Goal: Task Accomplishment & Management: Use online tool/utility

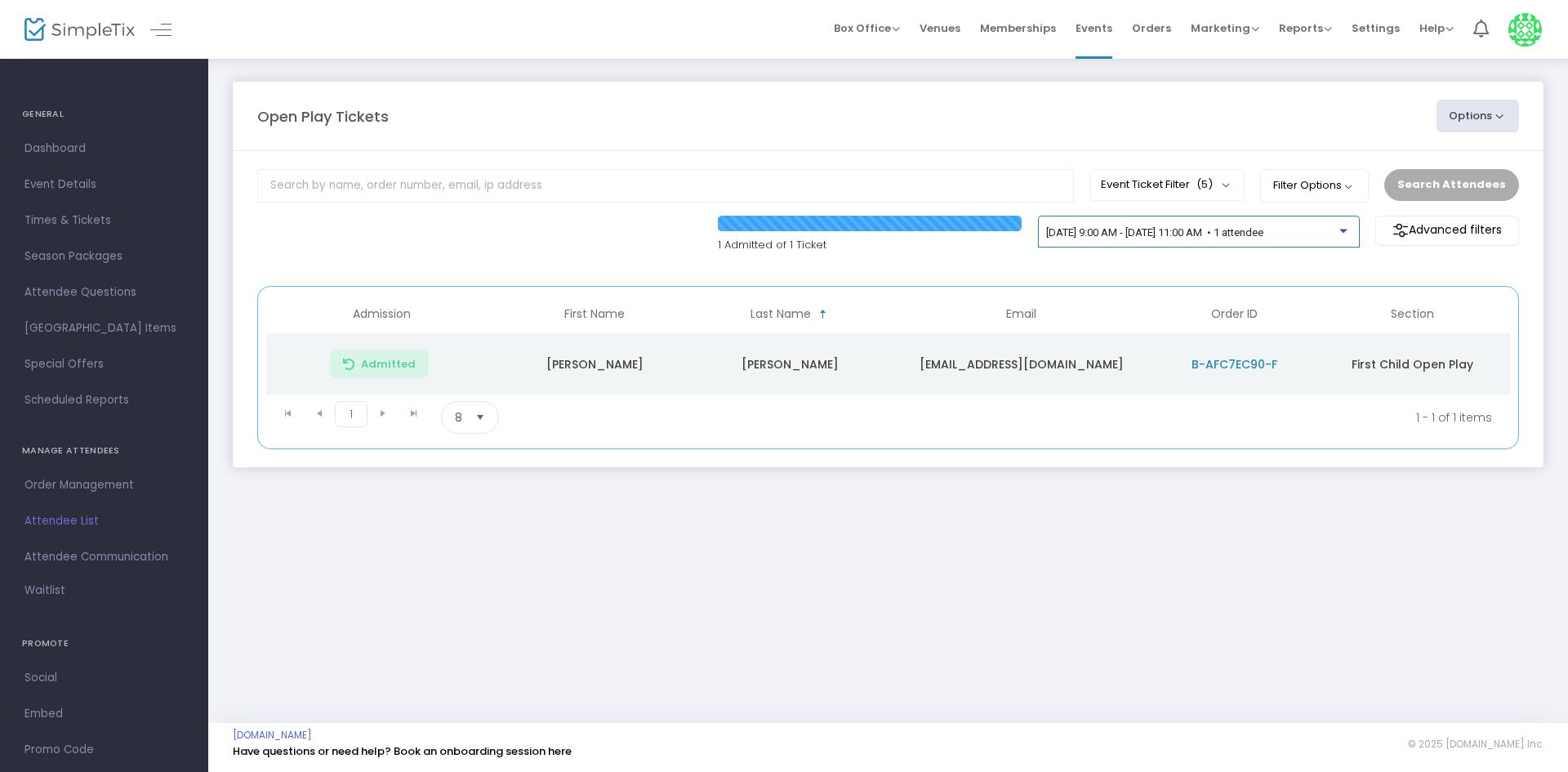
click at [1096, 237] on span "[DATE] 9:00 AM - [DATE] 11:00 AM • 1 attendee" at bounding box center [1155, 232] width 217 height 12
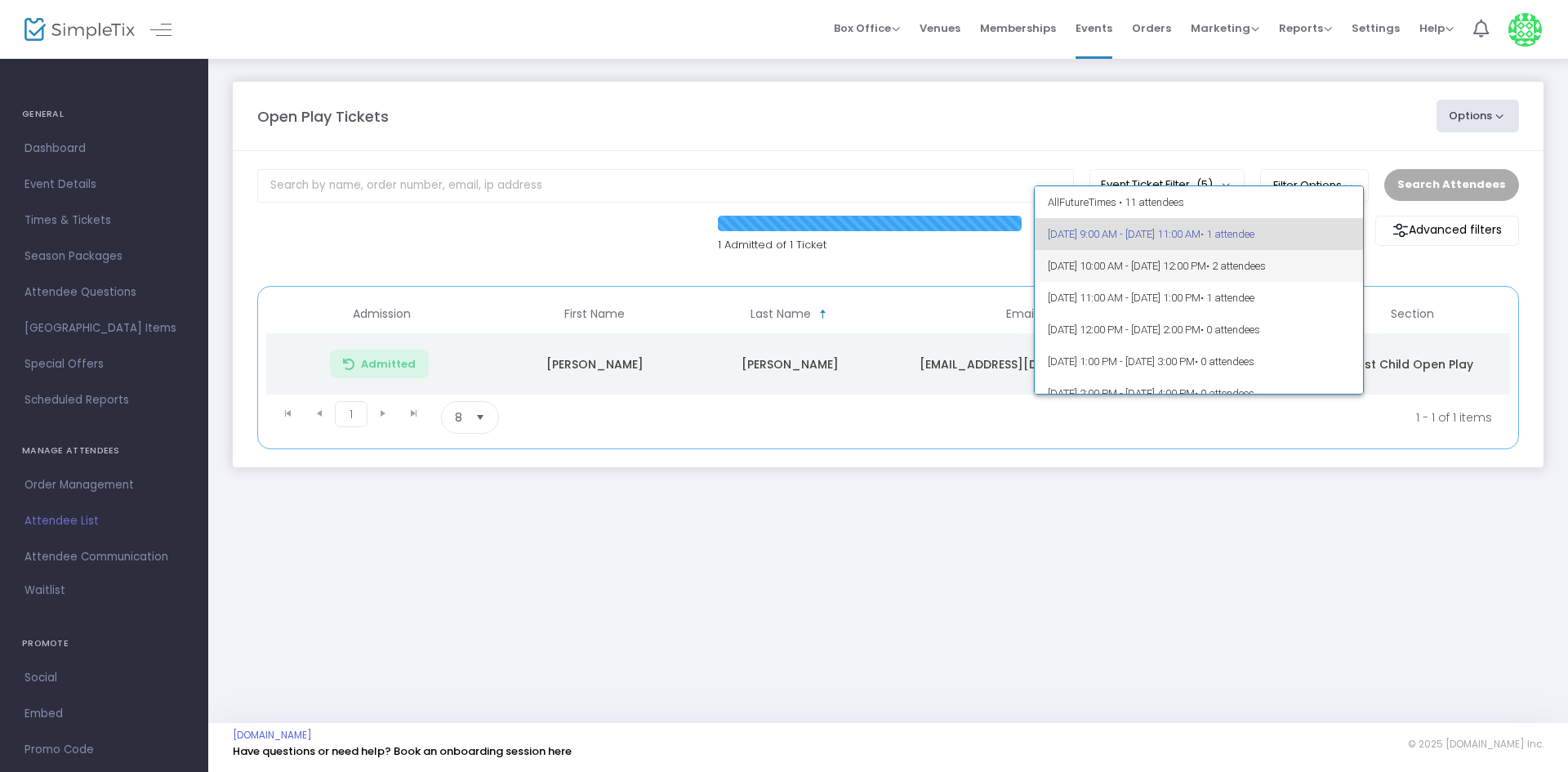
click at [1100, 268] on span "10/14/2025 @ 10:00 AM - 10/14/2025 @ 12:00 PM • 2 attendees" at bounding box center [1199, 266] width 303 height 32
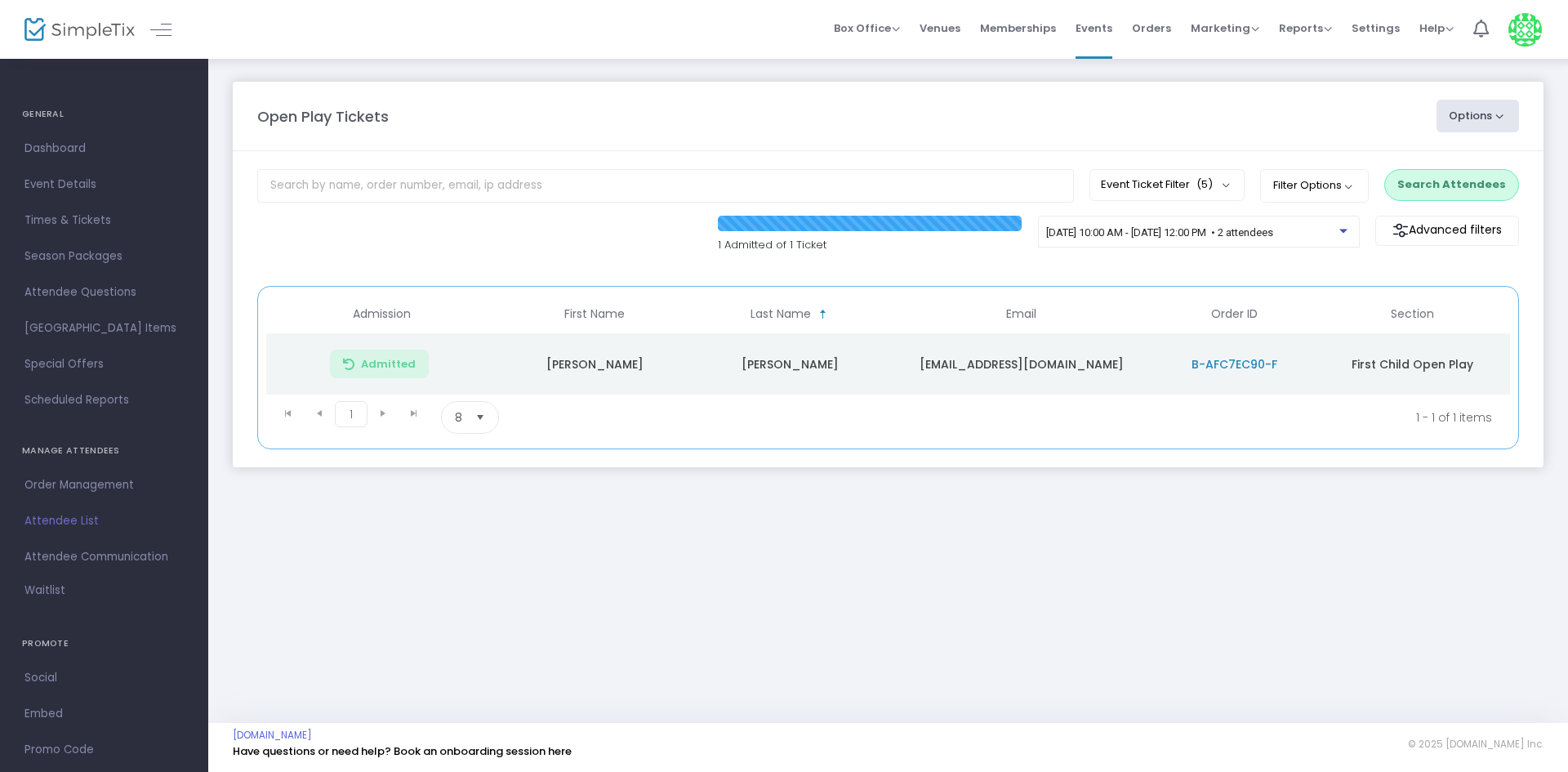
click at [1454, 183] on button "Search Attendees" at bounding box center [1451, 185] width 135 height 31
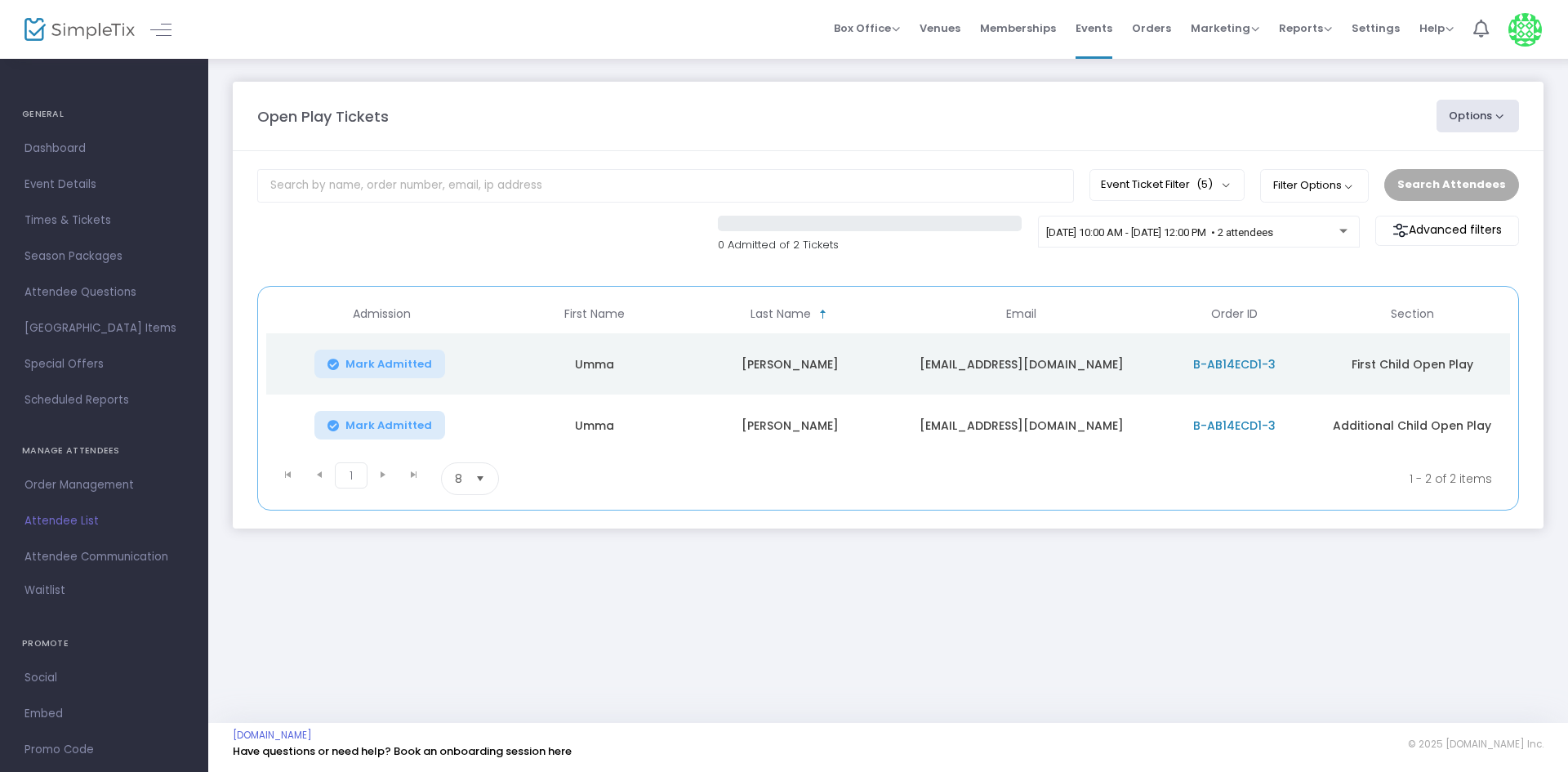
click at [416, 358] on span "Mark Admitted" at bounding box center [388, 364] width 86 height 13
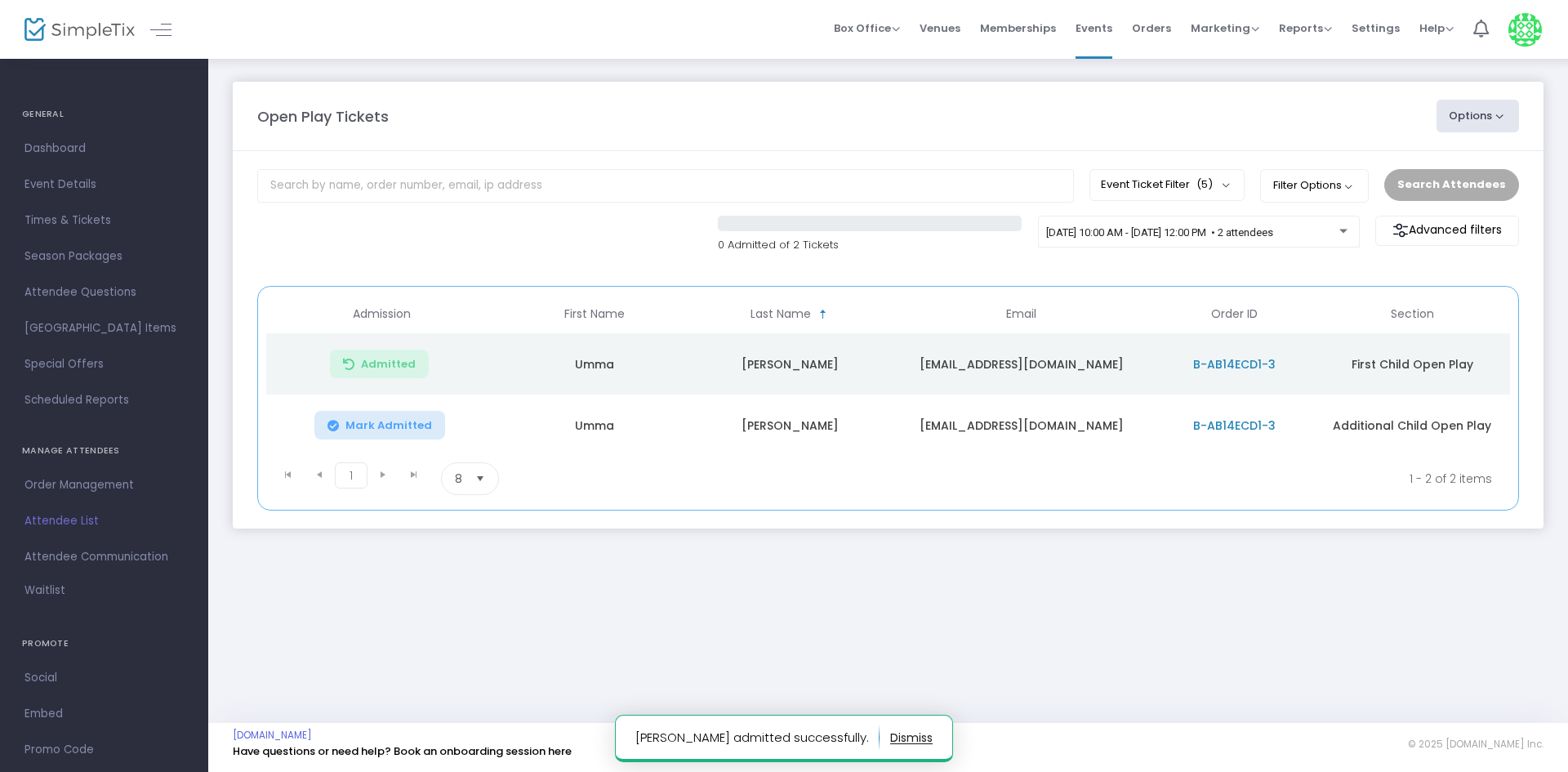
click at [433, 429] on button "Mark Admitted" at bounding box center [380, 425] width 131 height 29
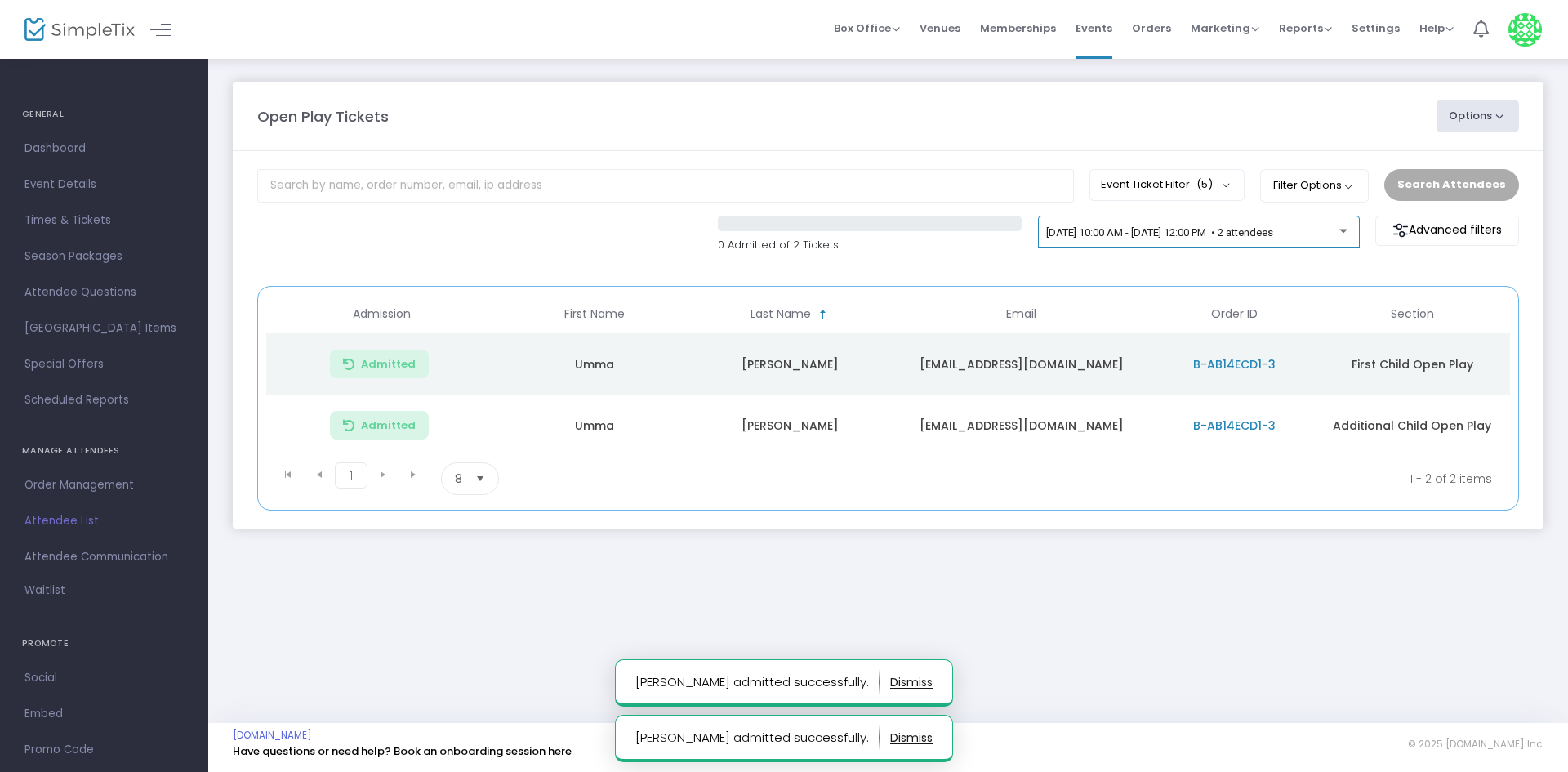
click at [1169, 235] on span "10/14/2025 @ 10:00 AM - 10/14/2025 @ 12:00 PM • 2 attendees" at bounding box center [1160, 232] width 227 height 12
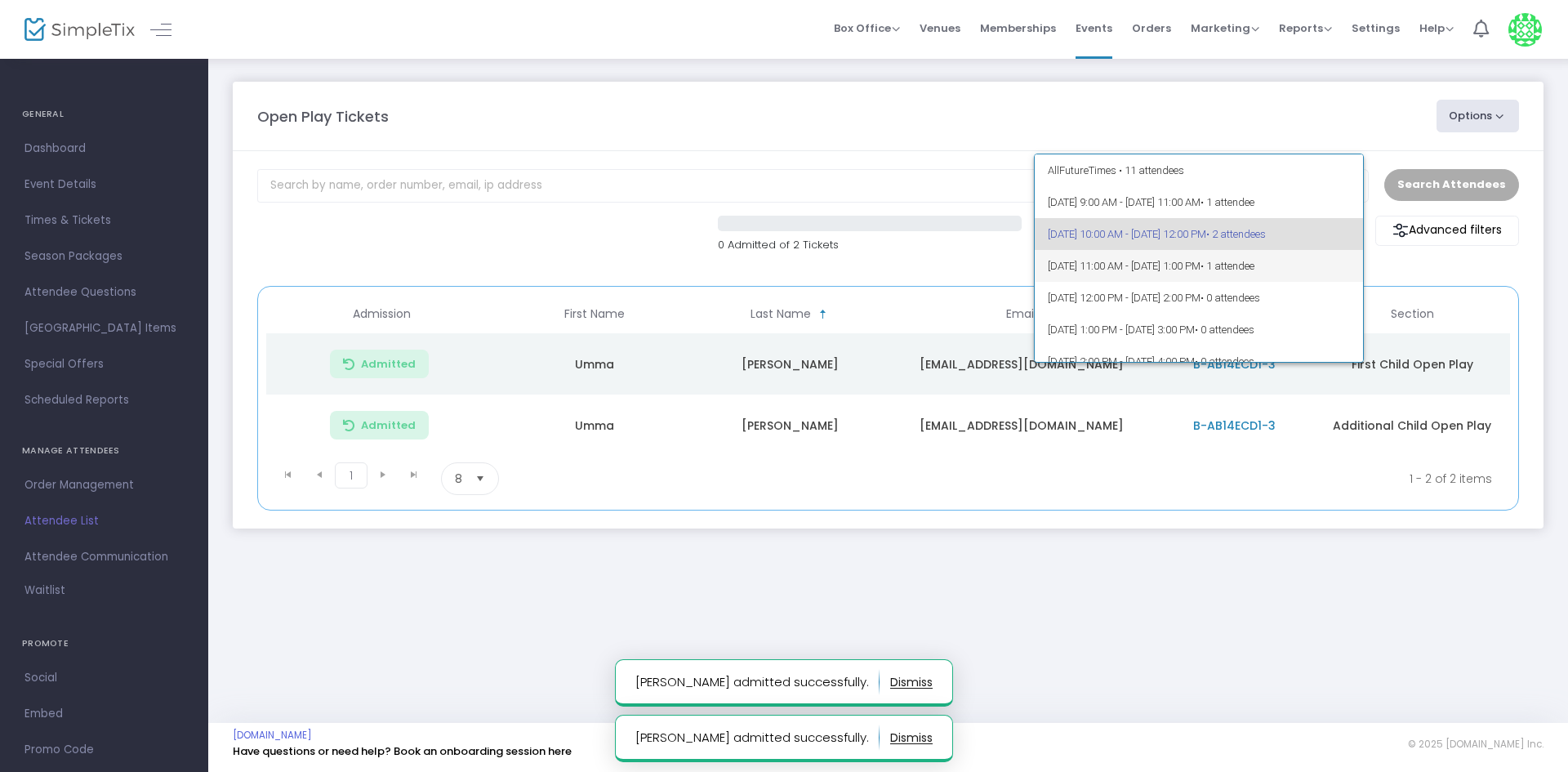
click at [1138, 273] on span "10/14/2025 @ 11:00 AM - 10/14/2025 @ 1:00 PM • 1 attendee" at bounding box center [1199, 266] width 303 height 32
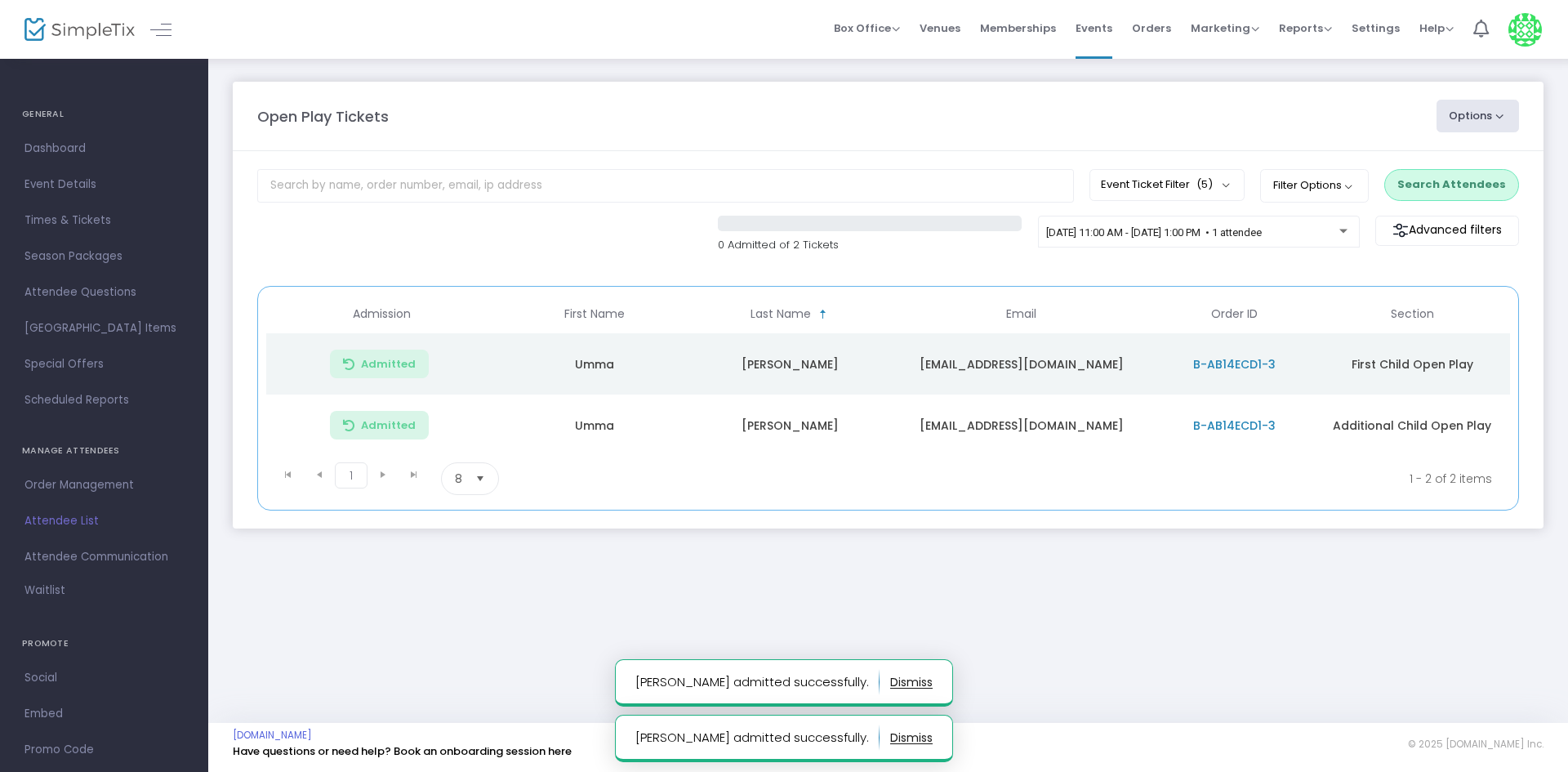
click at [1420, 175] on button "Search Attendees" at bounding box center [1451, 185] width 135 height 31
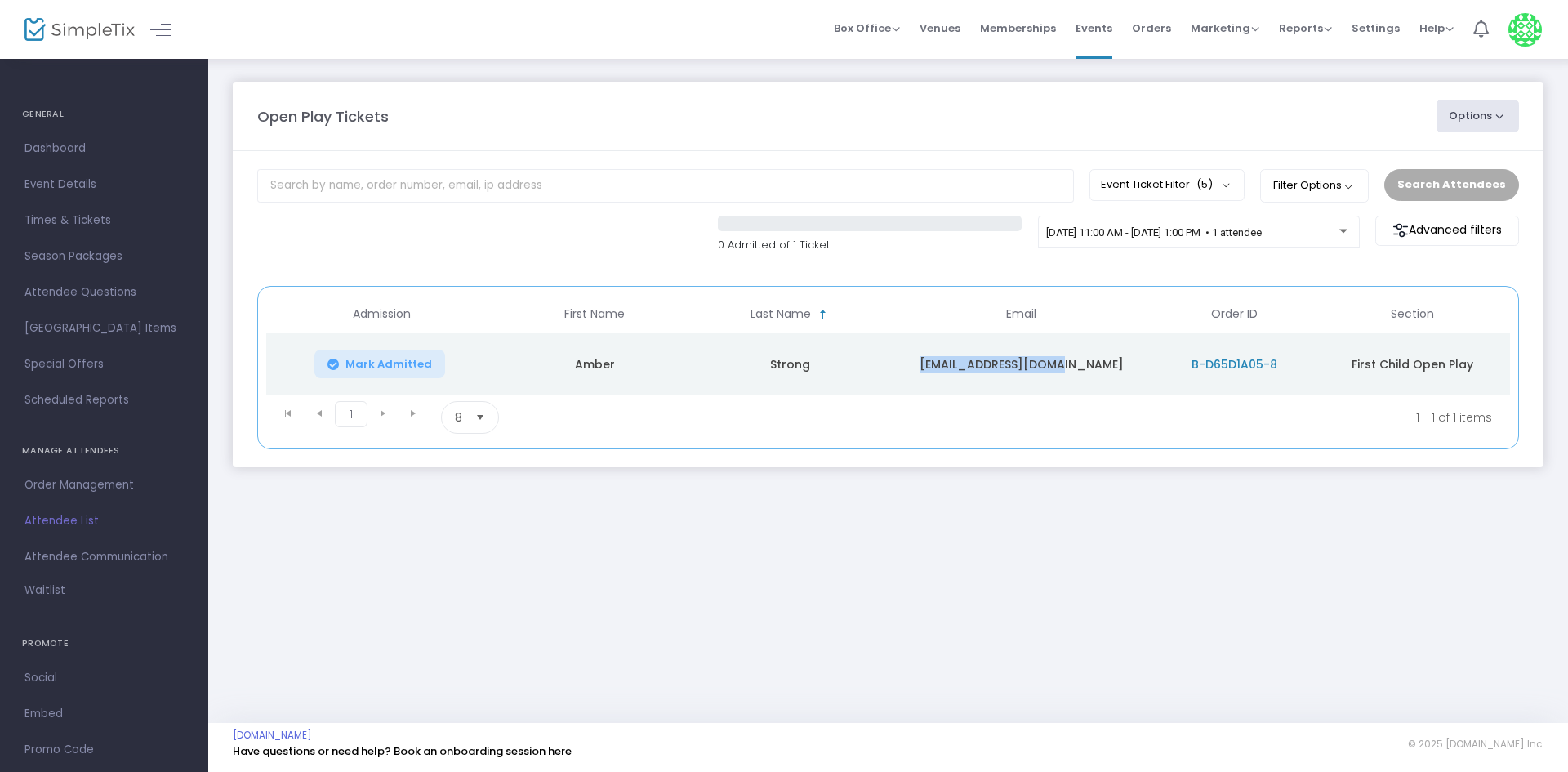
drag, startPoint x: 950, startPoint y: 366, endPoint x: 1088, endPoint y: 352, distance: 138.7
click at [1088, 352] on td "amber@ssdcabling.com" at bounding box center [1021, 363] width 266 height 62
copy td "amber@ssdcabling.com"
click at [607, 83] on m-panel-header "Open Play Tickets Options Import Attendees Export List Print Name Tags Export t…" at bounding box center [888, 116] width 1311 height 69
click at [1147, 220] on div "10/14/2025 @ 11:00 AM - 10/14/2025 @ 1:00 PM • 1 attendee" at bounding box center [1199, 232] width 322 height 33
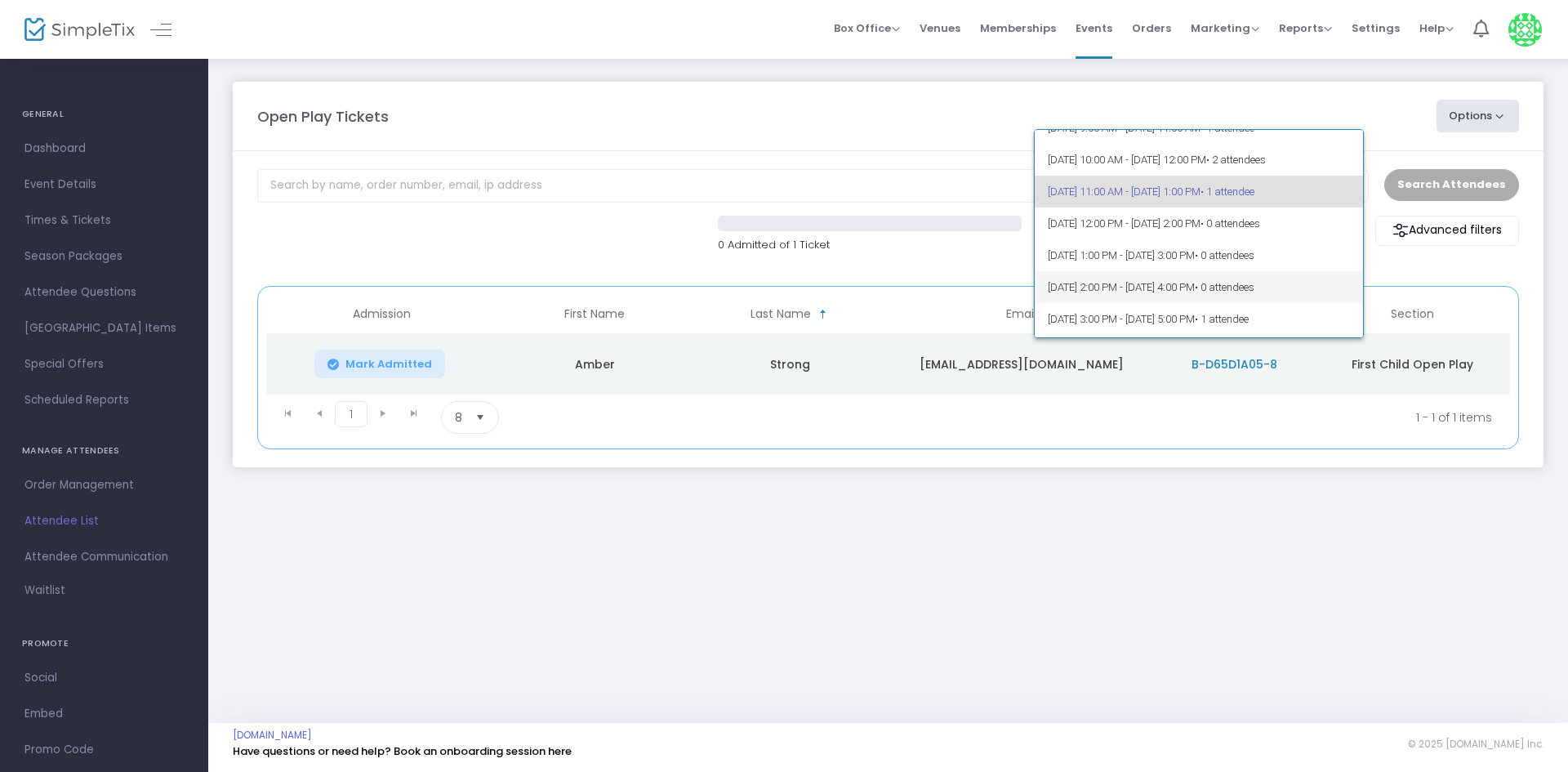
scroll to position [89, 0]
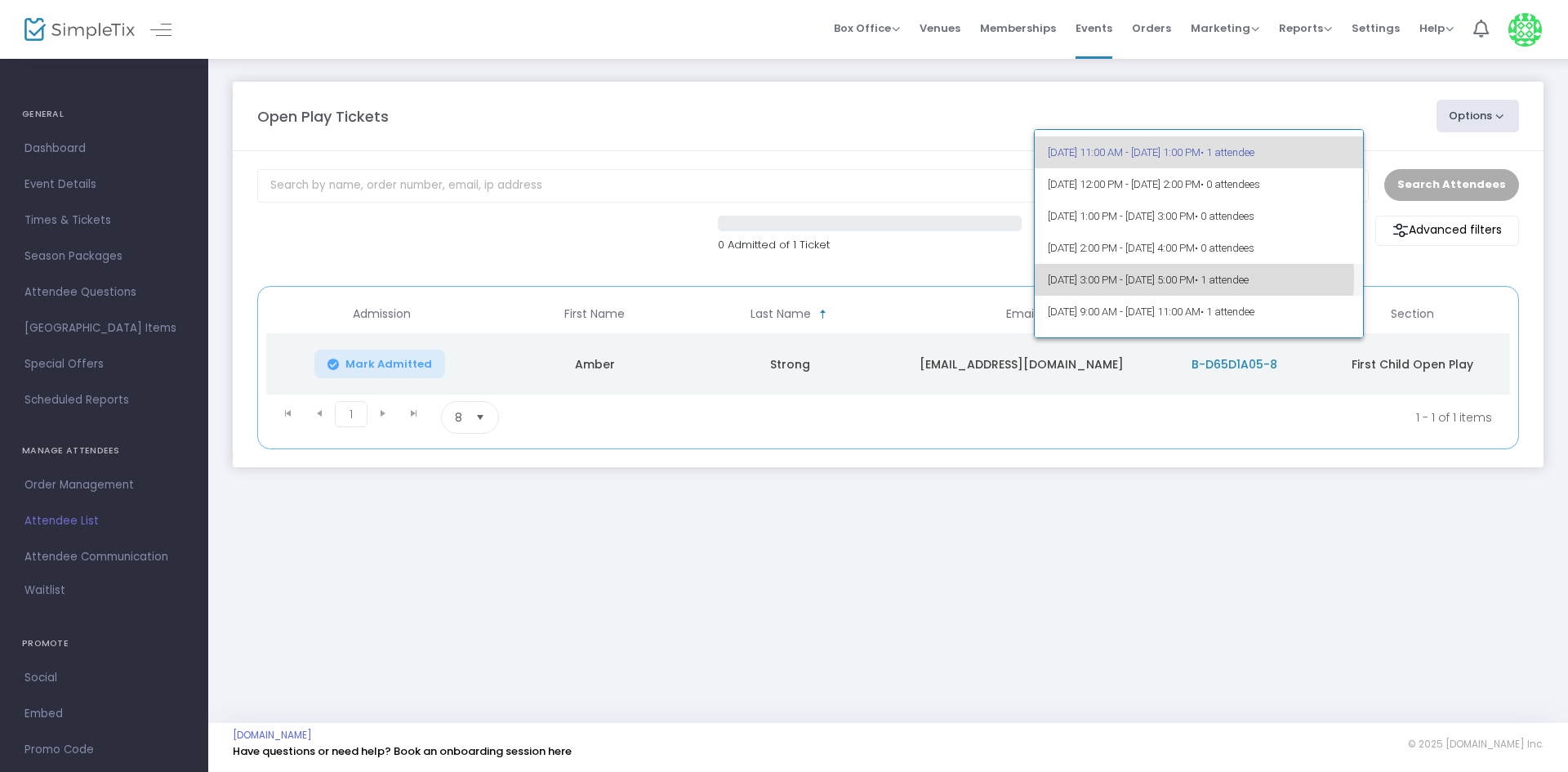
click at [1145, 277] on span "10/14/2025 @ 3:00 PM - 10/14/2025 @ 5:00 PM • 1 attendee" at bounding box center [1199, 280] width 303 height 32
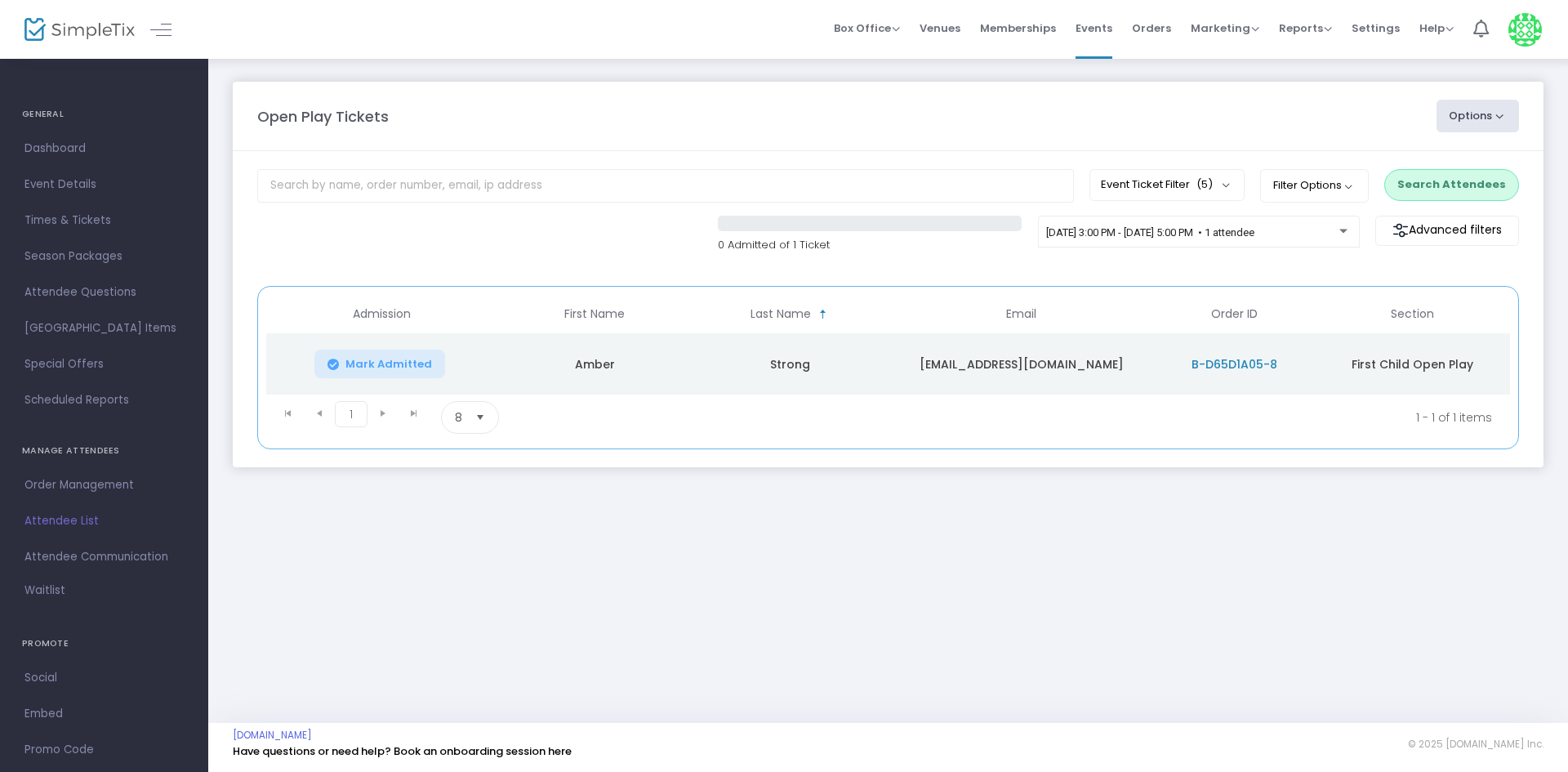
click at [1423, 192] on button "Search Attendees" at bounding box center [1451, 185] width 135 height 31
click at [1078, 245] on div "10/14/2025 @ 3:00 PM - 10/14/2025 @ 5:00 PM • 1 attendee" at bounding box center [1198, 235] width 305 height 23
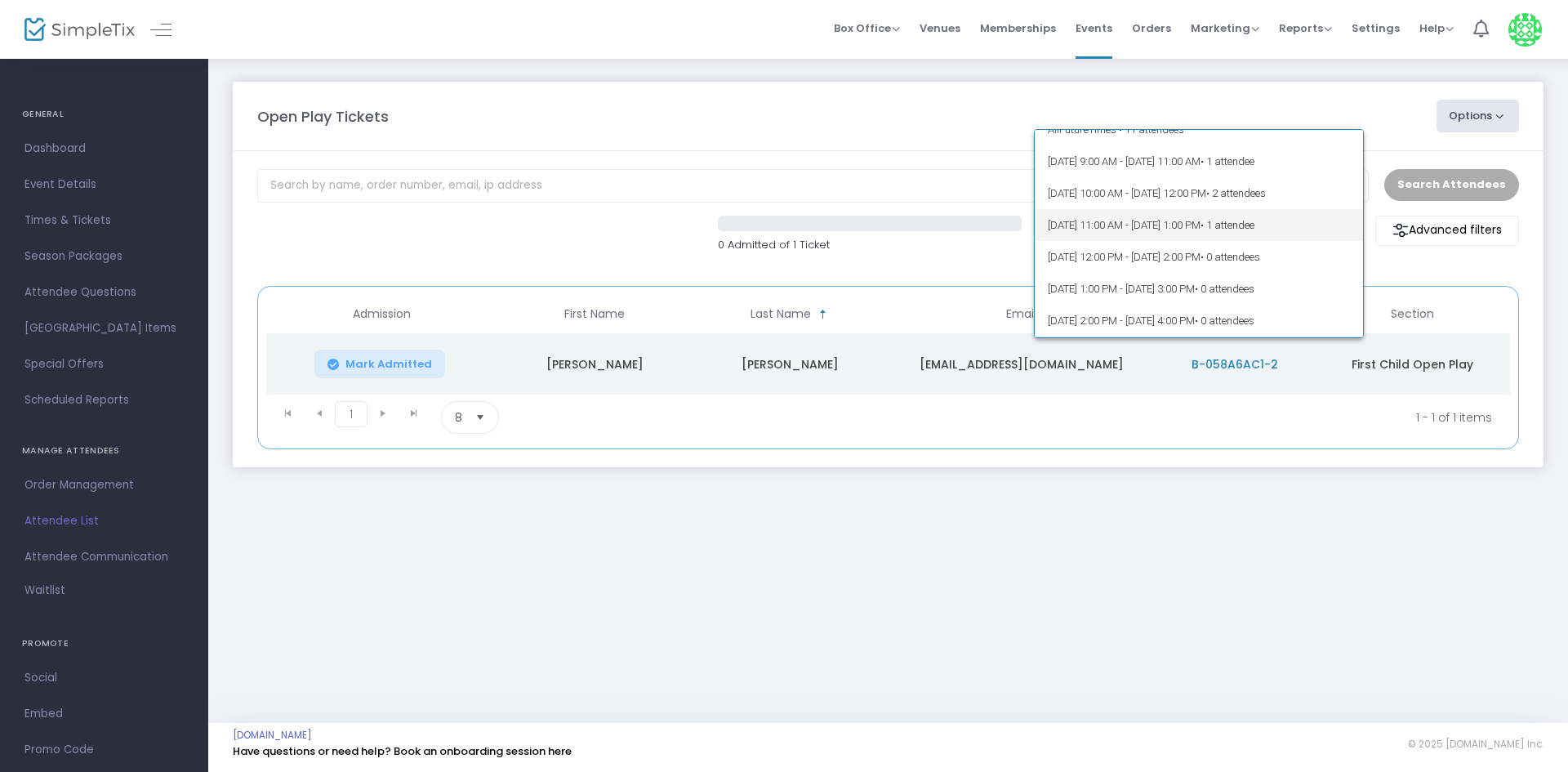
scroll to position [0, 0]
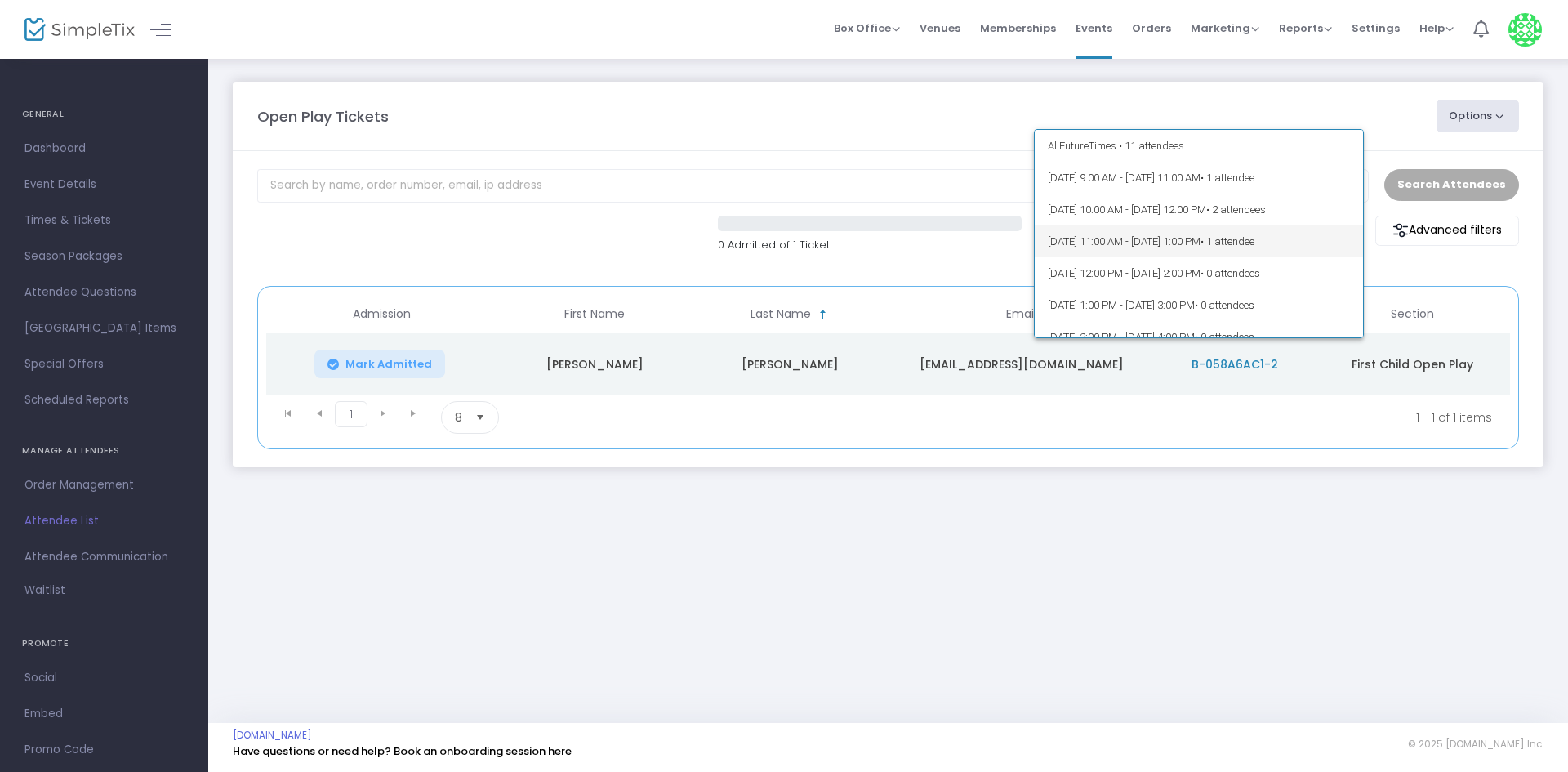
click at [1072, 233] on span "10/14/2025 @ 11:00 AM - 10/14/2025 @ 1:00 PM • 1 attendee" at bounding box center [1199, 241] width 303 height 32
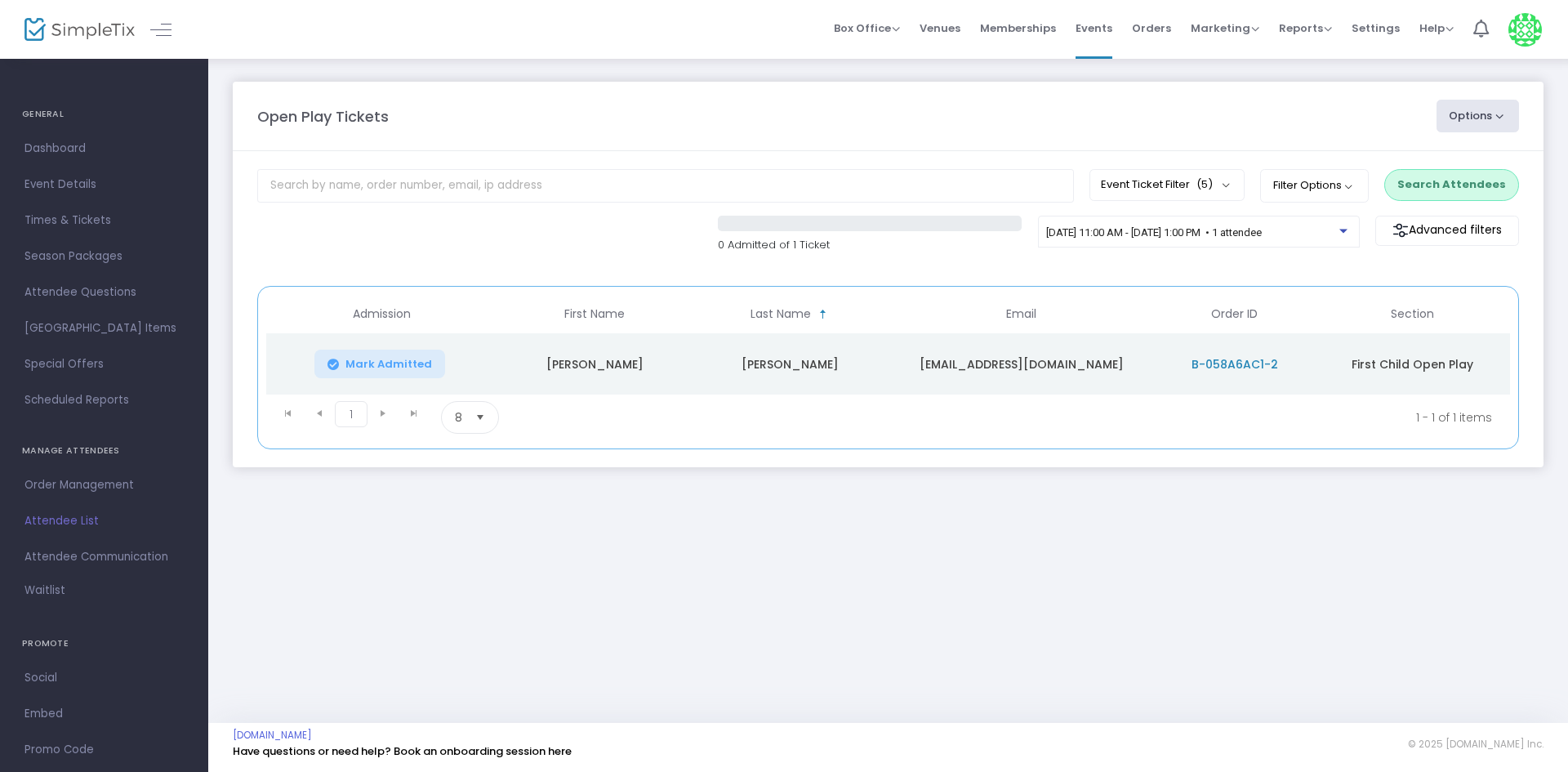
click at [1433, 183] on button "Search Attendees" at bounding box center [1451, 185] width 135 height 31
click at [732, 146] on m-panel-header "Open Play Tickets Options Import Attendees Export List Print Name Tags Export t…" at bounding box center [888, 116] width 1311 height 69
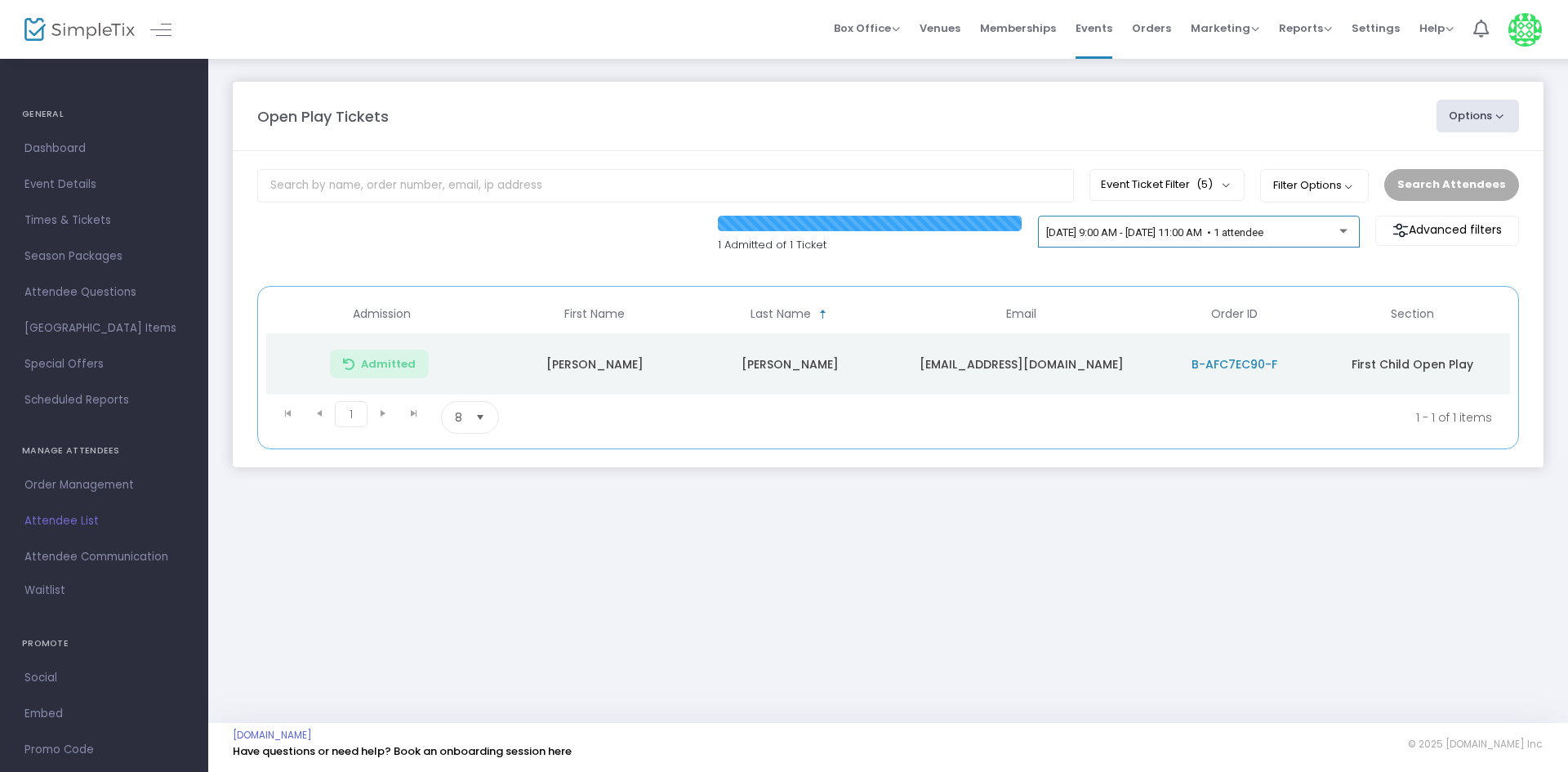
click at [1084, 232] on span "[DATE] 9:00 AM - [DATE] 11:00 AM • 1 attendee" at bounding box center [1155, 232] width 217 height 12
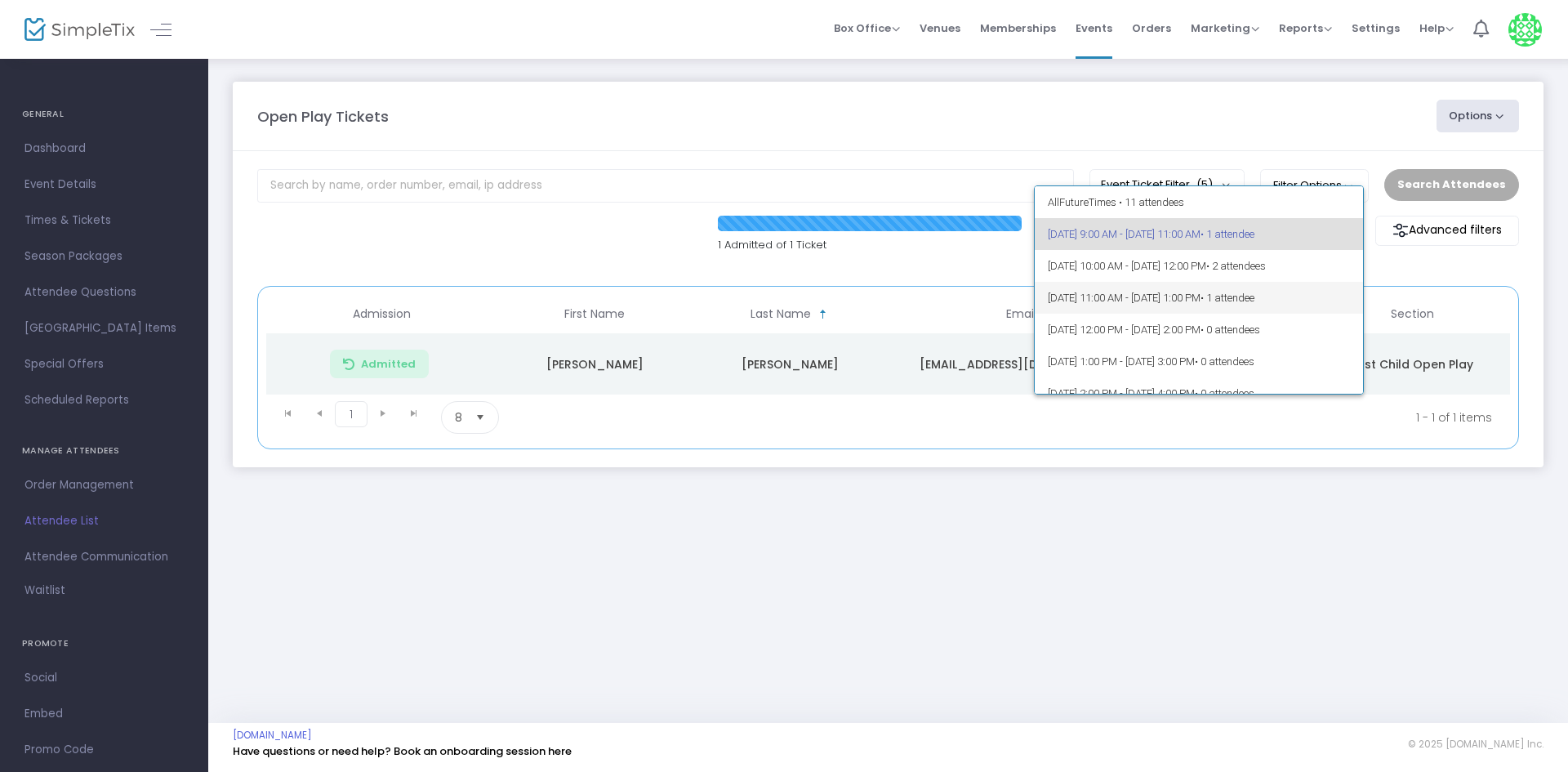
click at [1089, 294] on span "10/14/2025 @ 11:00 AM - 10/14/2025 @ 1:00 PM • 1 attendee" at bounding box center [1199, 298] width 303 height 32
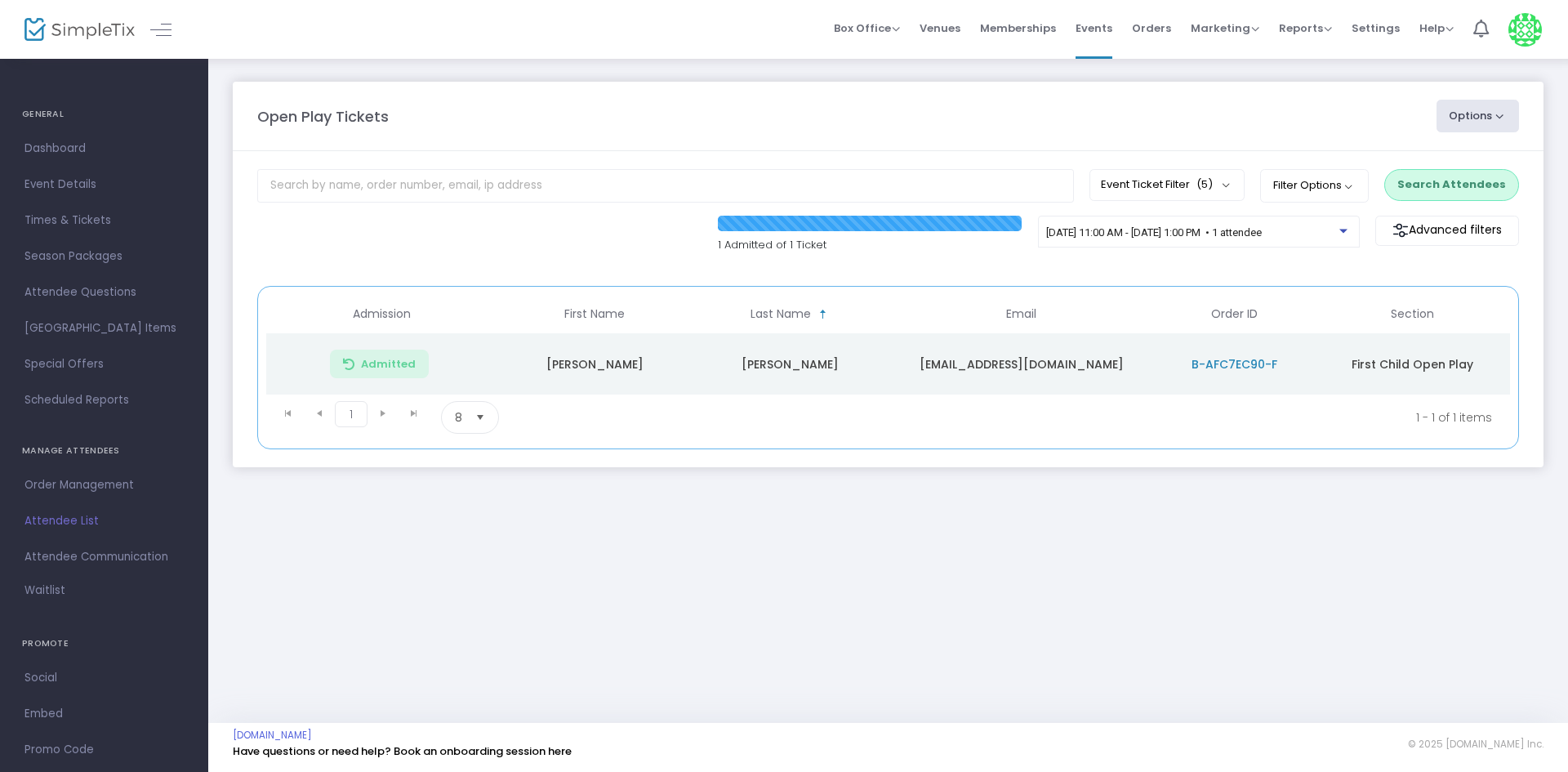
click at [1426, 192] on button "Search Attendees" at bounding box center [1451, 185] width 135 height 31
click at [1105, 234] on span "10/14/2025 @ 11:00 AM - 10/14/2025 @ 1:00 PM • 1 attendee" at bounding box center [1154, 232] width 215 height 12
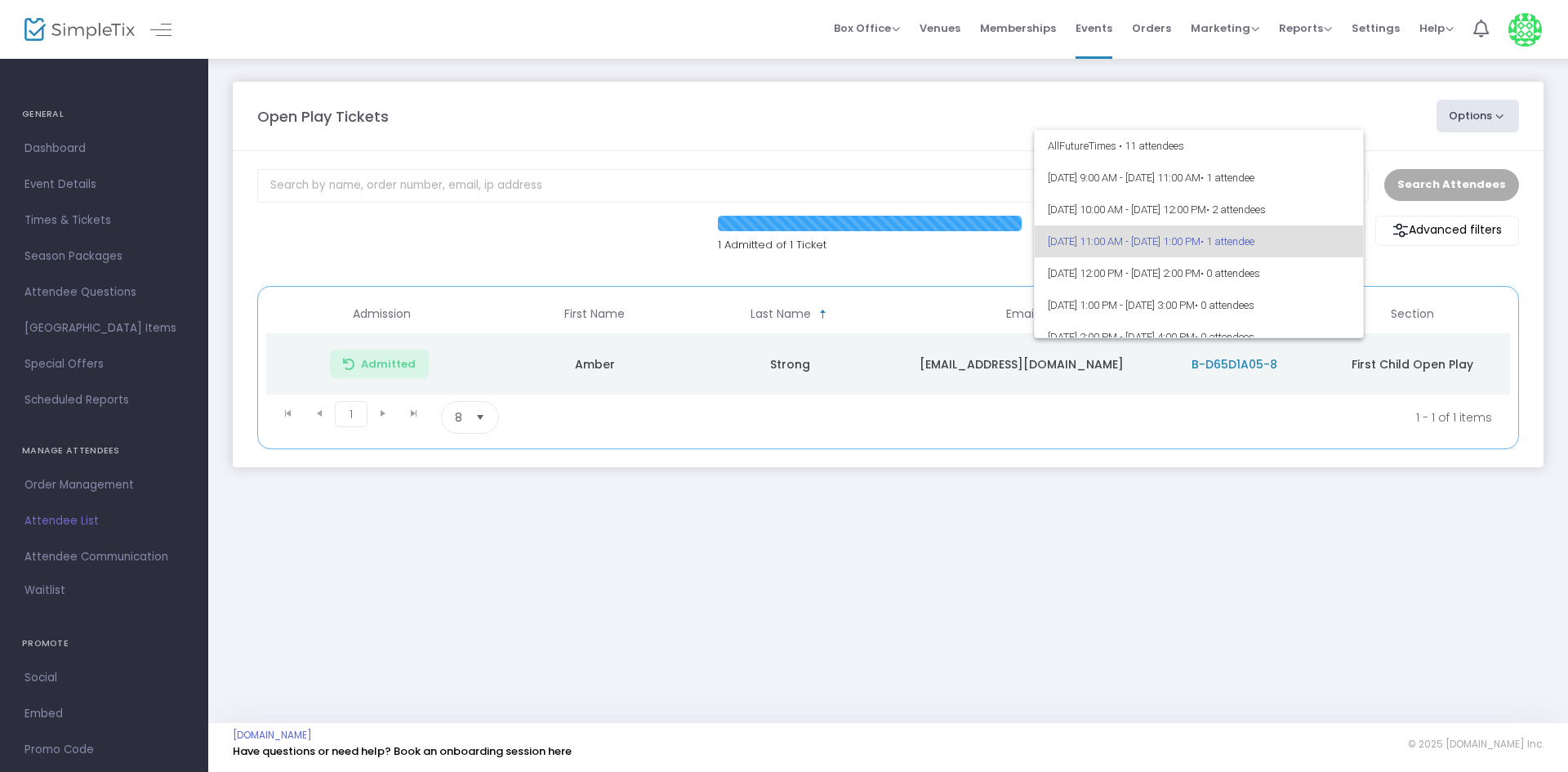
scroll to position [7, 0]
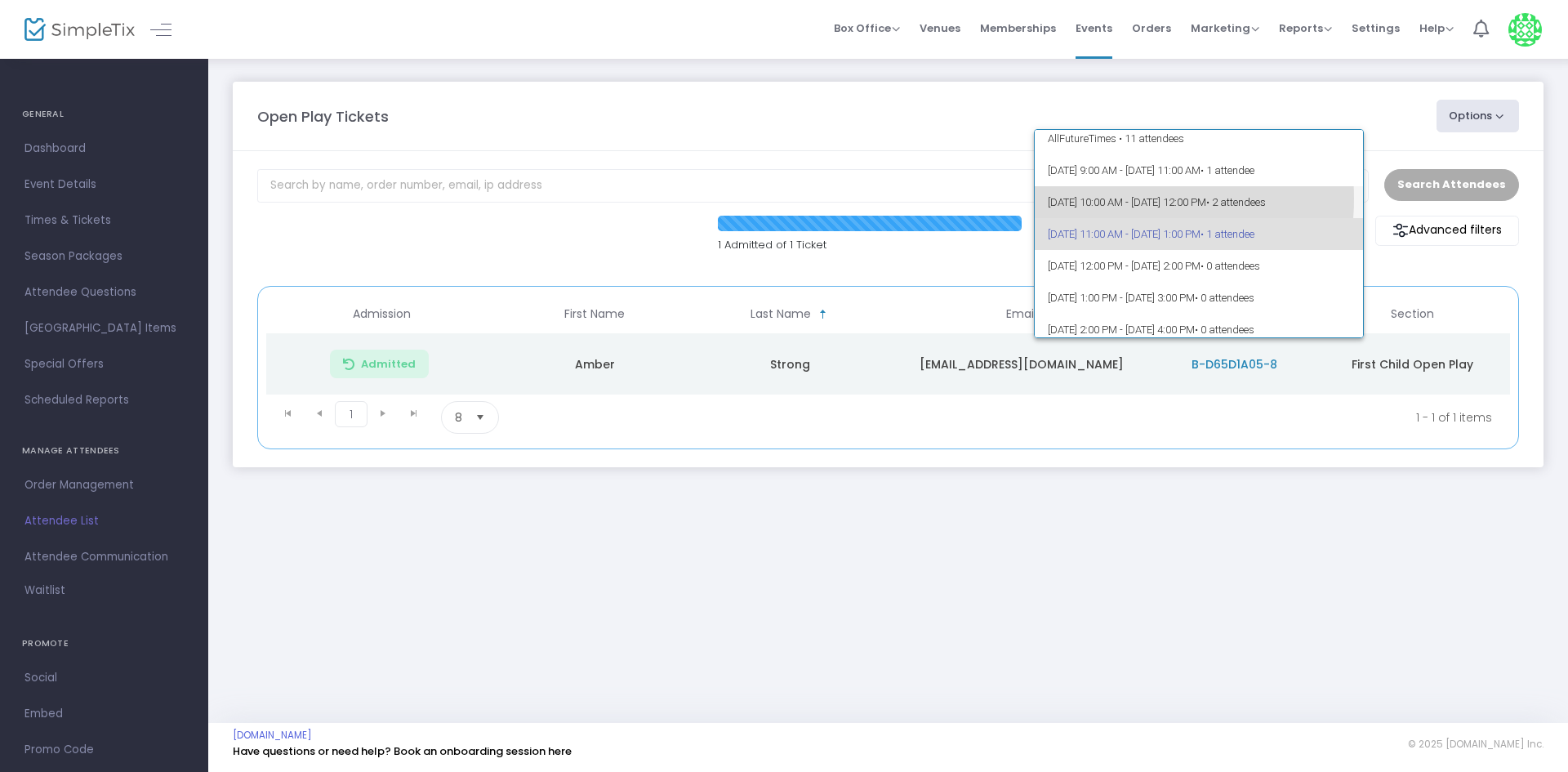
click at [1098, 198] on span "10/14/2025 @ 10:00 AM - 10/14/2025 @ 12:00 PM • 2 attendees" at bounding box center [1199, 202] width 303 height 32
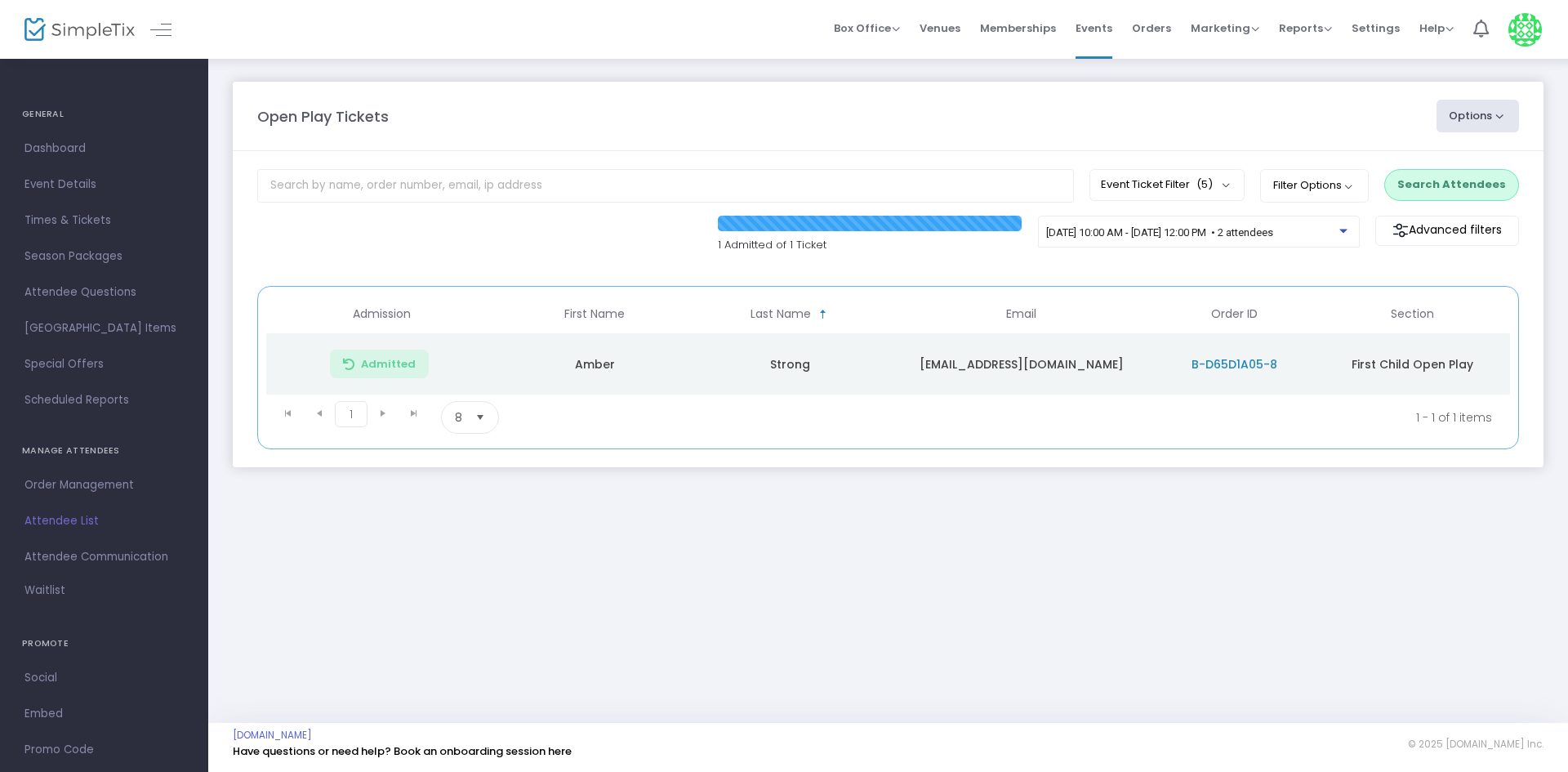
click at [1434, 183] on button "Search Attendees" at bounding box center [1451, 185] width 135 height 31
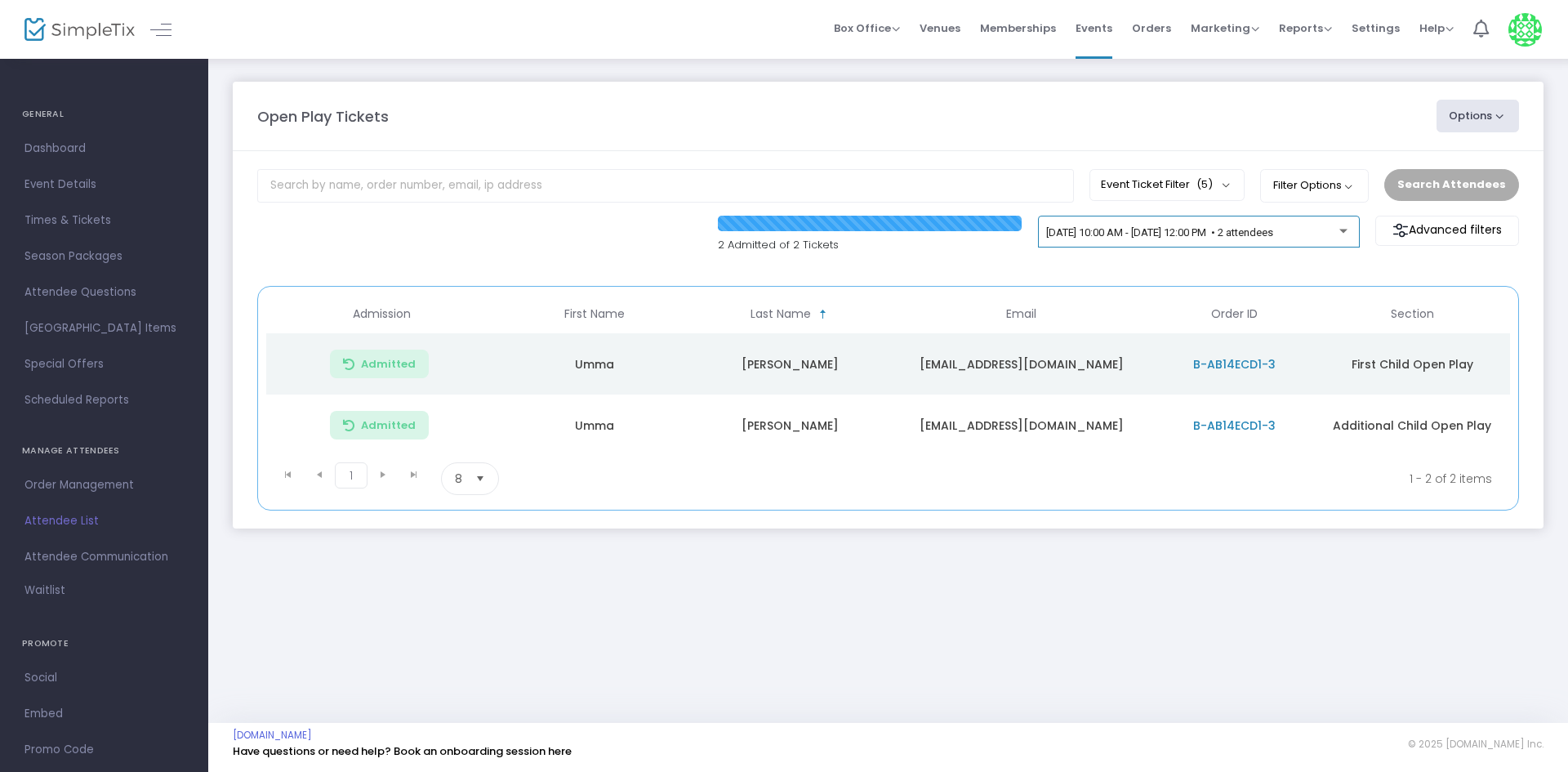
click at [1209, 235] on span "10/14/2025 @ 10:00 AM - 10/14/2025 @ 12:00 PM • 2 attendees" at bounding box center [1160, 232] width 227 height 12
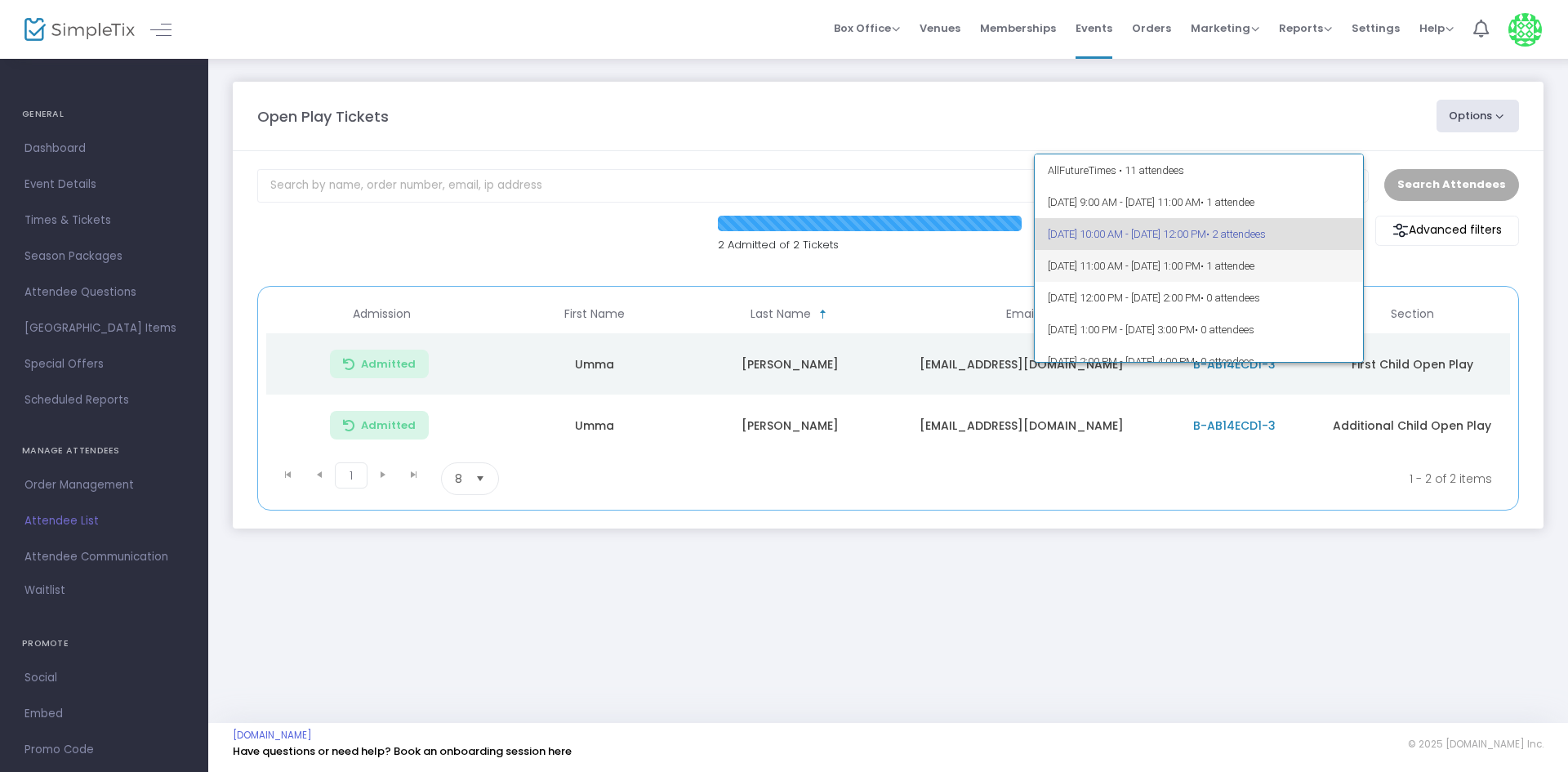
click at [1210, 280] on span "10/14/2025 @ 11:00 AM - 10/14/2025 @ 1:00 PM • 1 attendee" at bounding box center [1199, 266] width 303 height 32
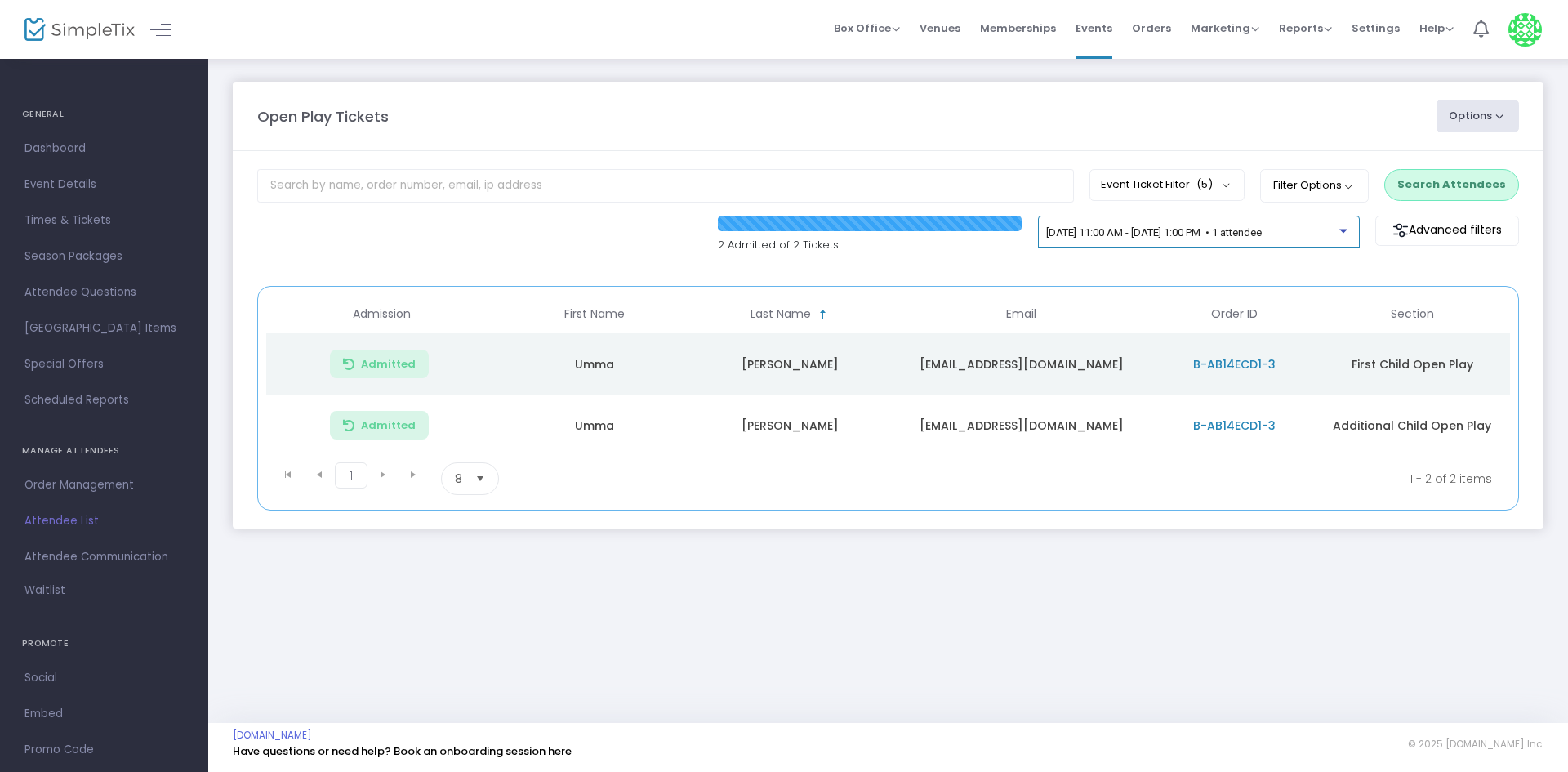
click at [1261, 237] on span "10/14/2025 @ 11:00 AM - 10/14/2025 @ 1:00 PM • 1 attendee" at bounding box center [1154, 232] width 215 height 12
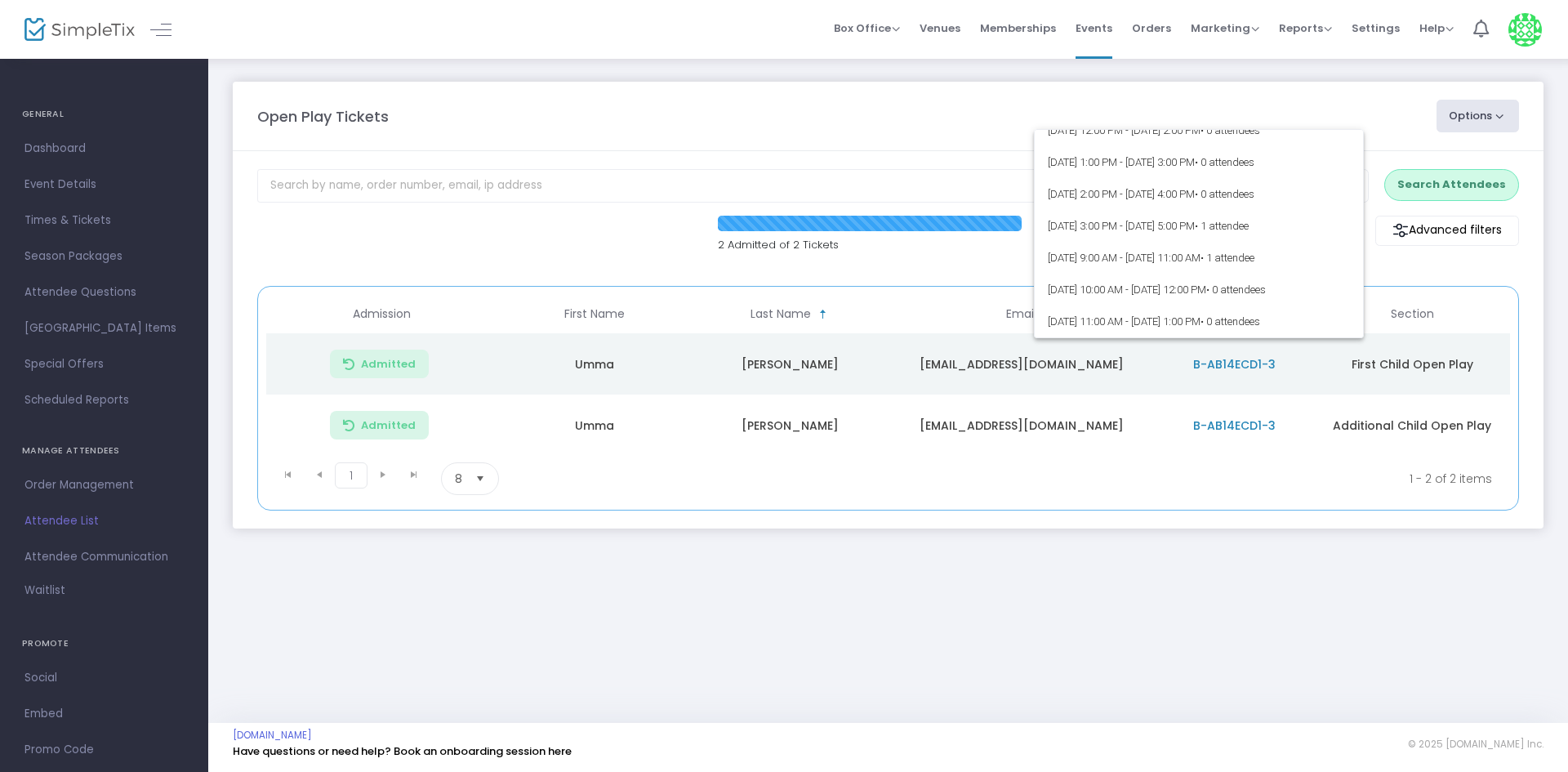
scroll to position [146, 0]
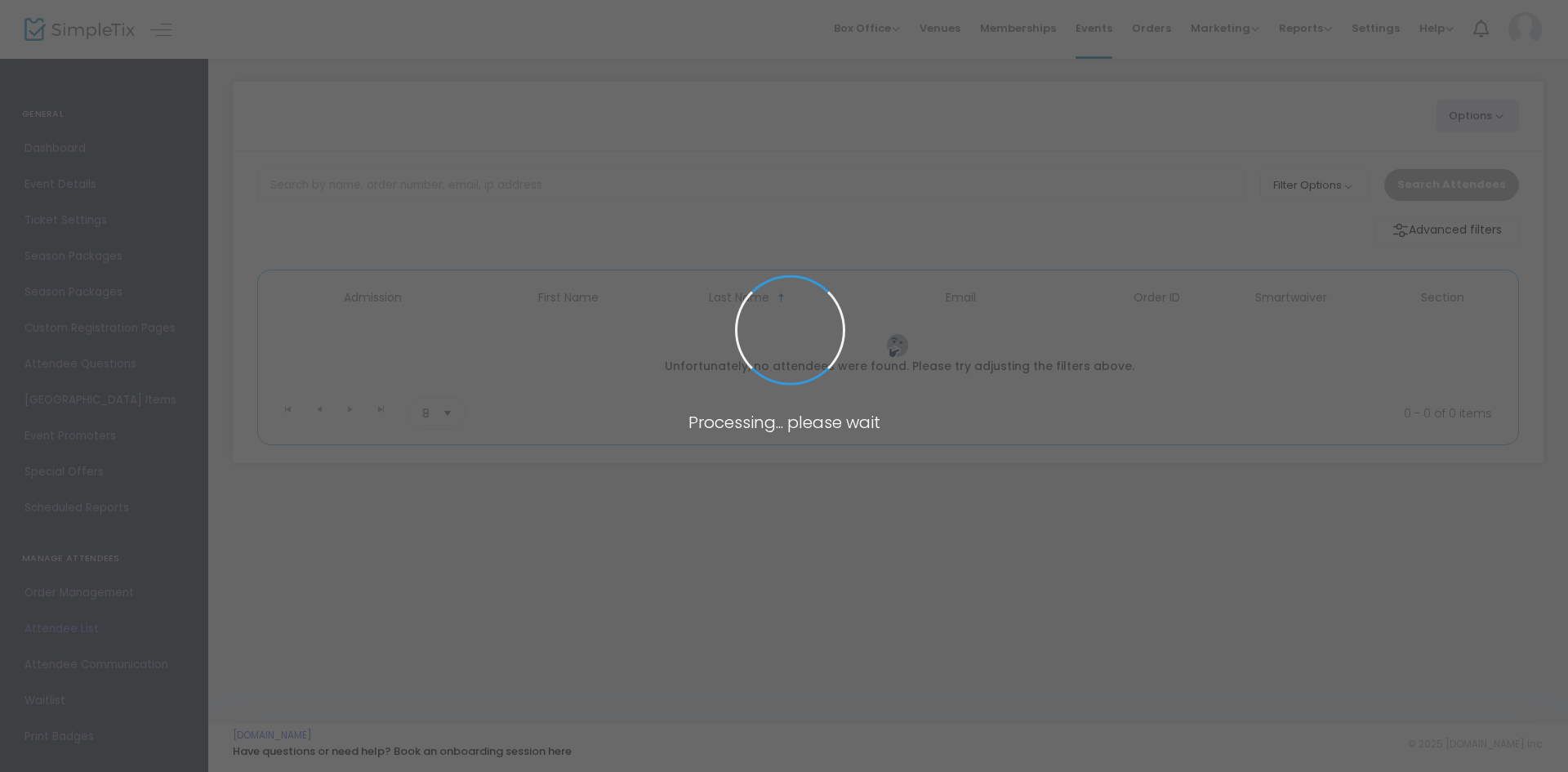
click at [597, 124] on span at bounding box center [784, 386] width 1568 height 772
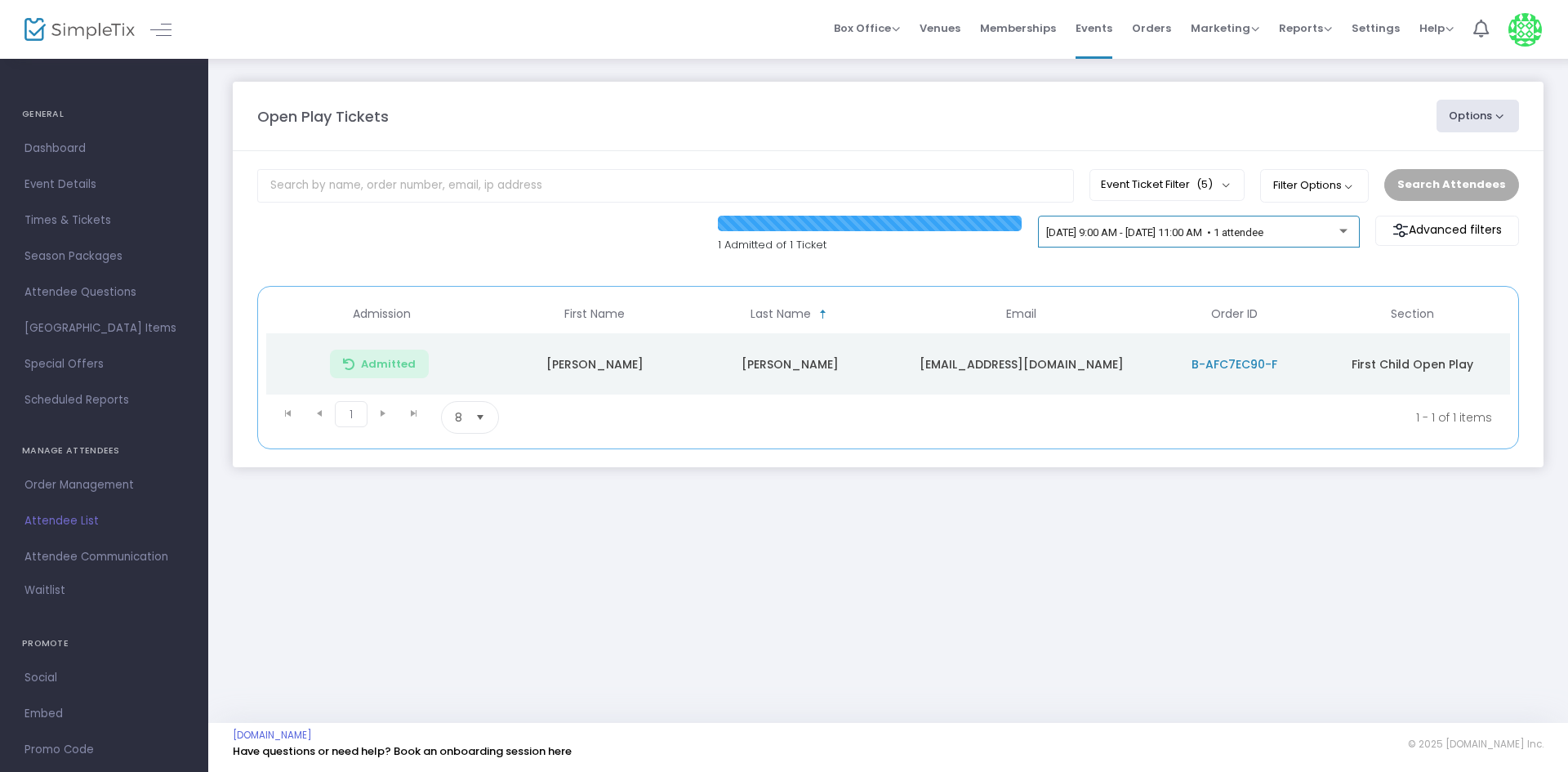
click at [1165, 233] on span "[DATE] 9:00 AM - [DATE] 11:00 AM • 1 attendee" at bounding box center [1155, 232] width 217 height 12
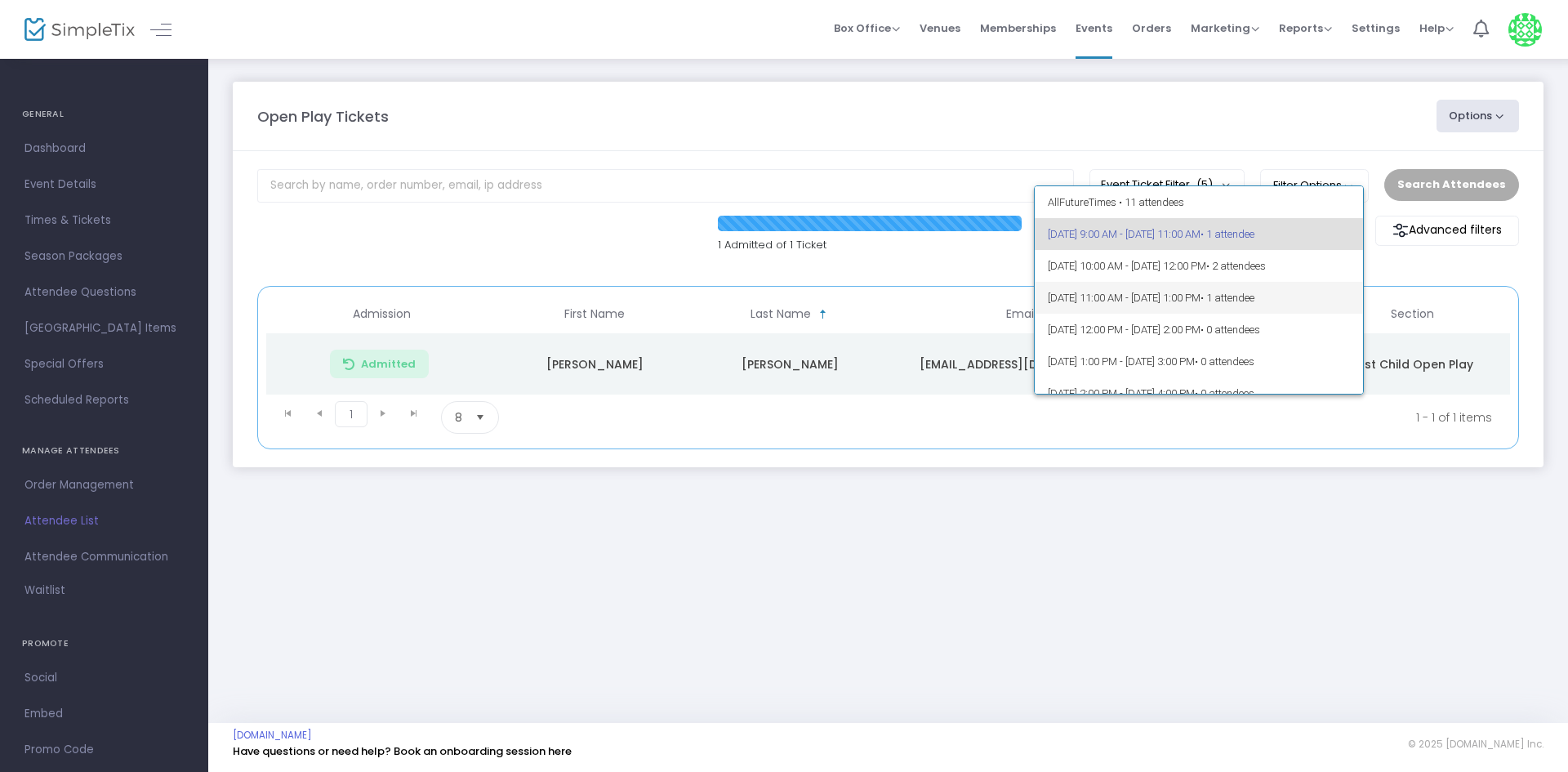
click at [1123, 296] on span "10/14/2025 @ 11:00 AM - 10/14/2025 @ 1:00 PM • 1 attendee" at bounding box center [1199, 298] width 303 height 32
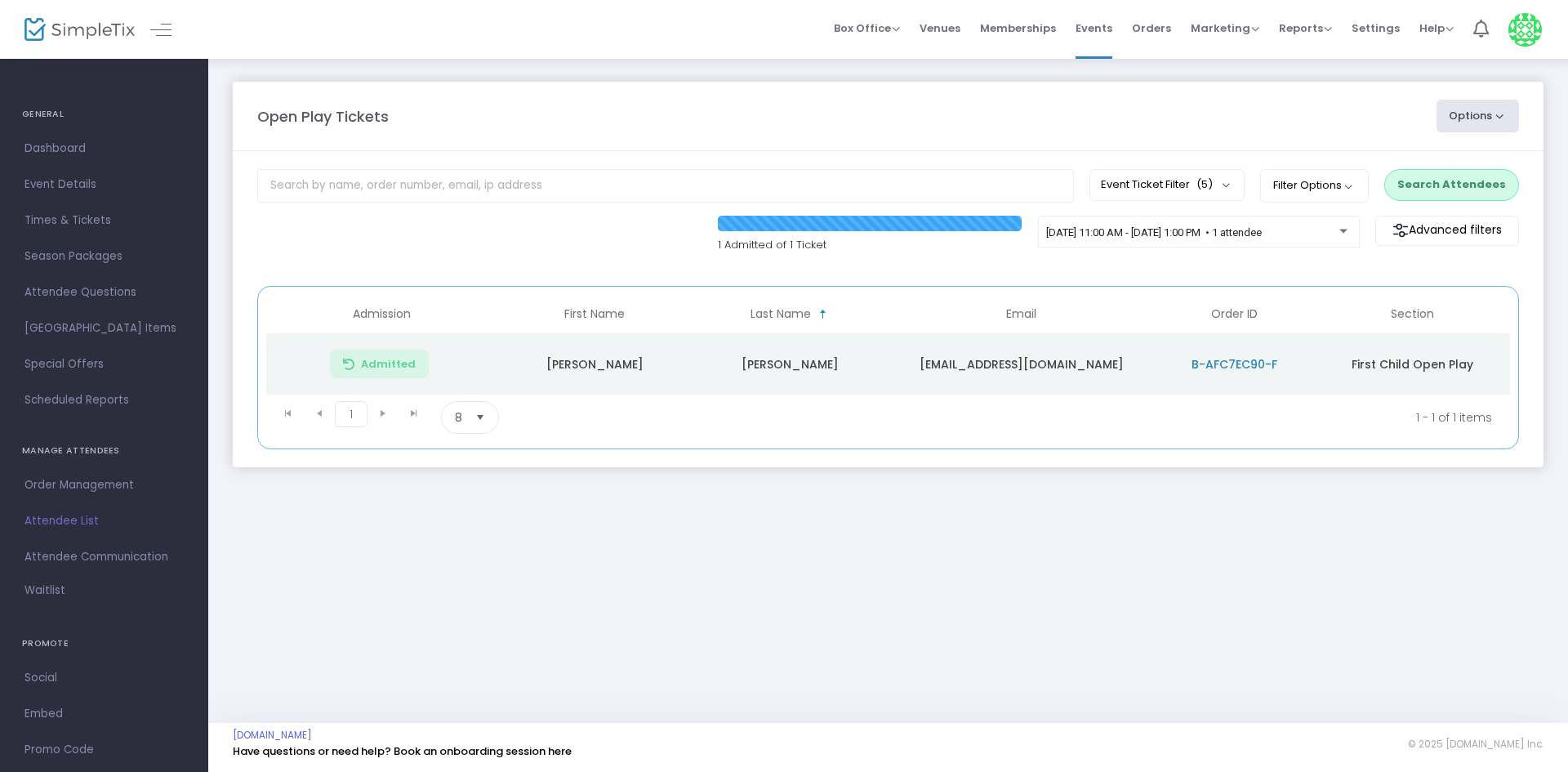
click at [1435, 192] on button "Search Attendees" at bounding box center [1451, 185] width 135 height 31
